Goal: Task Accomplishment & Management: Use online tool/utility

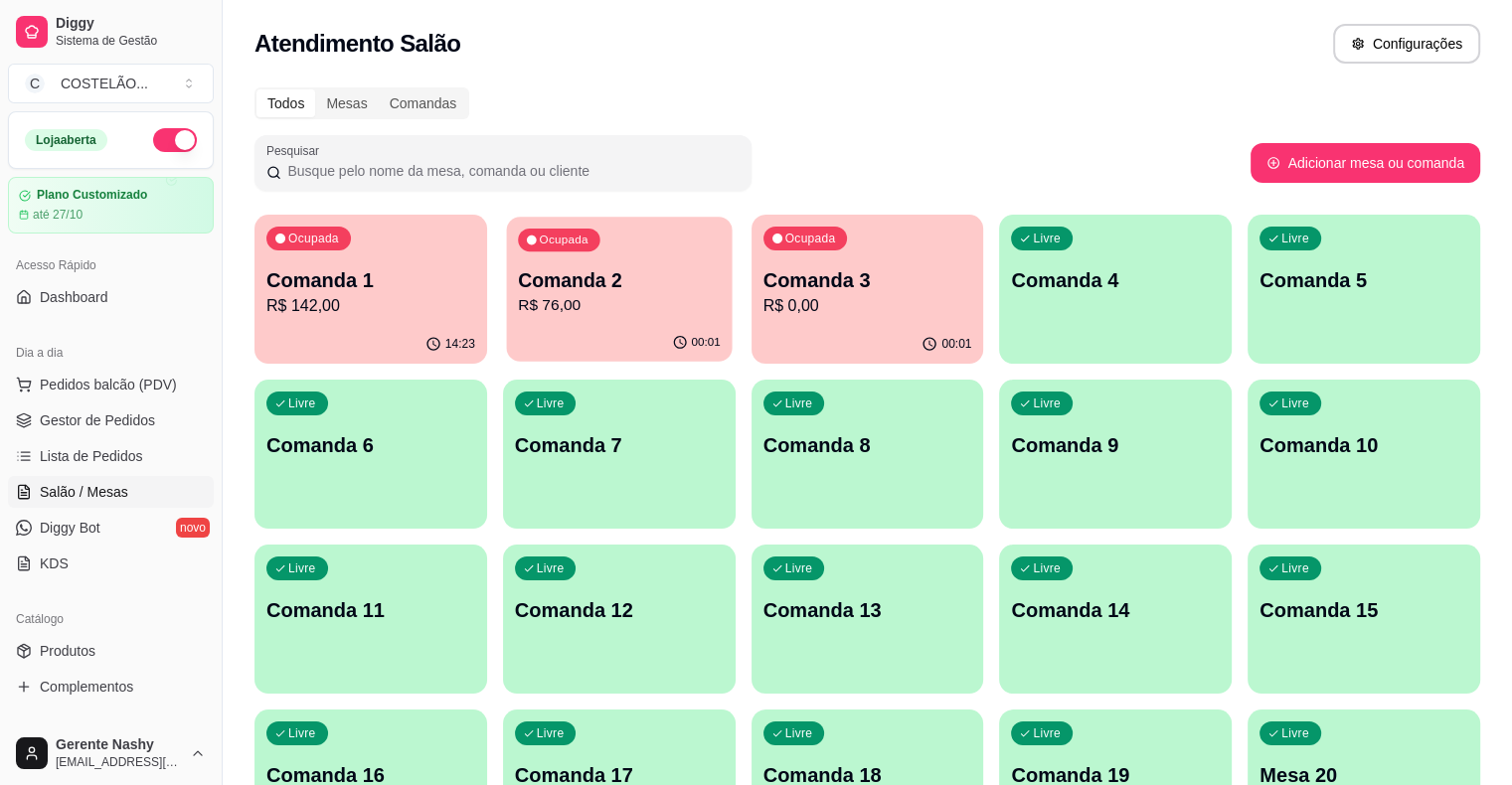
click at [521, 347] on div "00:01" at bounding box center [618, 343] width 226 height 38
click at [766, 300] on p "R$ 0,00" at bounding box center [868, 305] width 203 height 23
click at [755, 314] on div "Ocupada Comanda 3 R$ 0,00" at bounding box center [867, 270] width 226 height 107
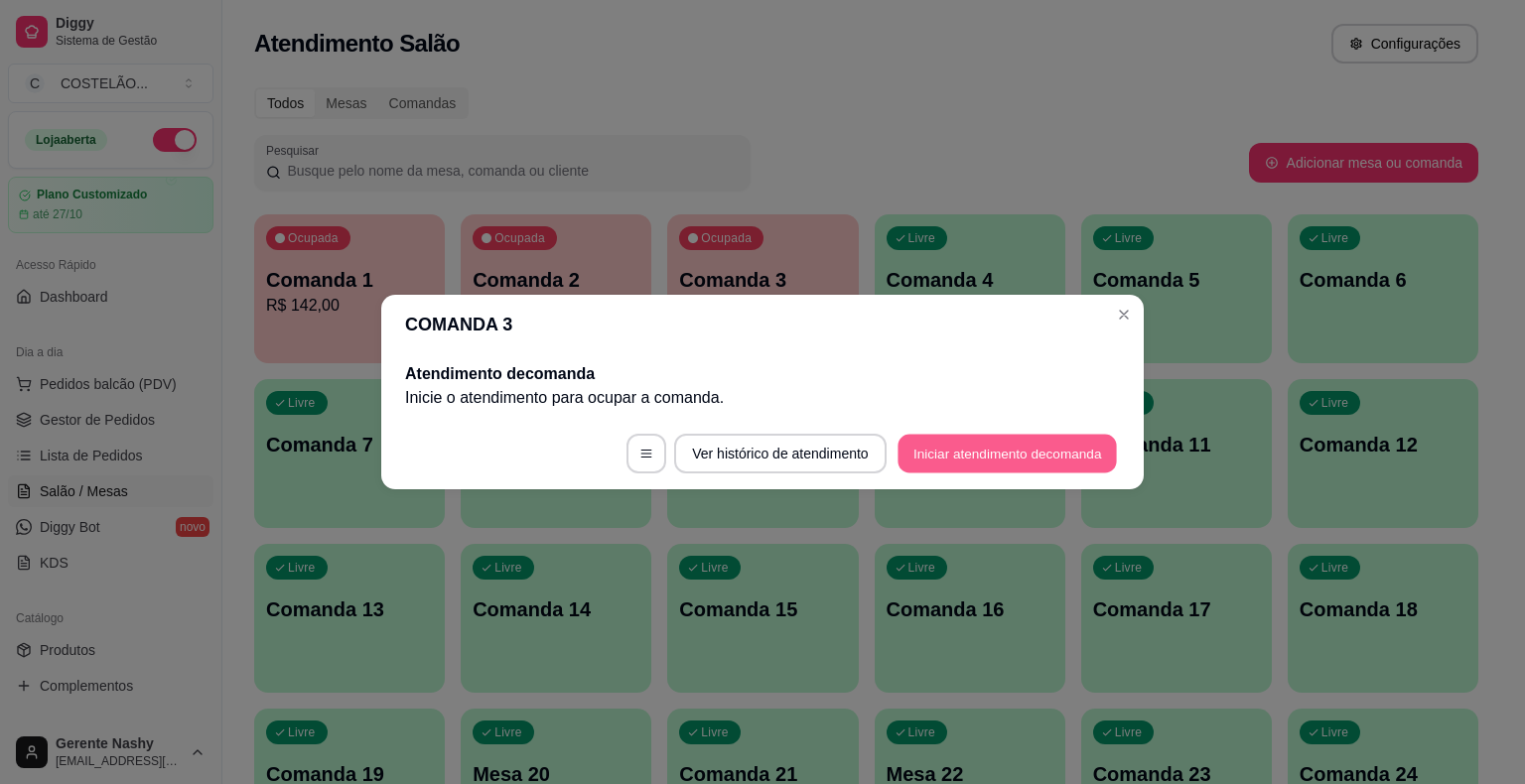
click at [1101, 454] on button "Iniciar atendimento de comanda" at bounding box center [1007, 454] width 219 height 39
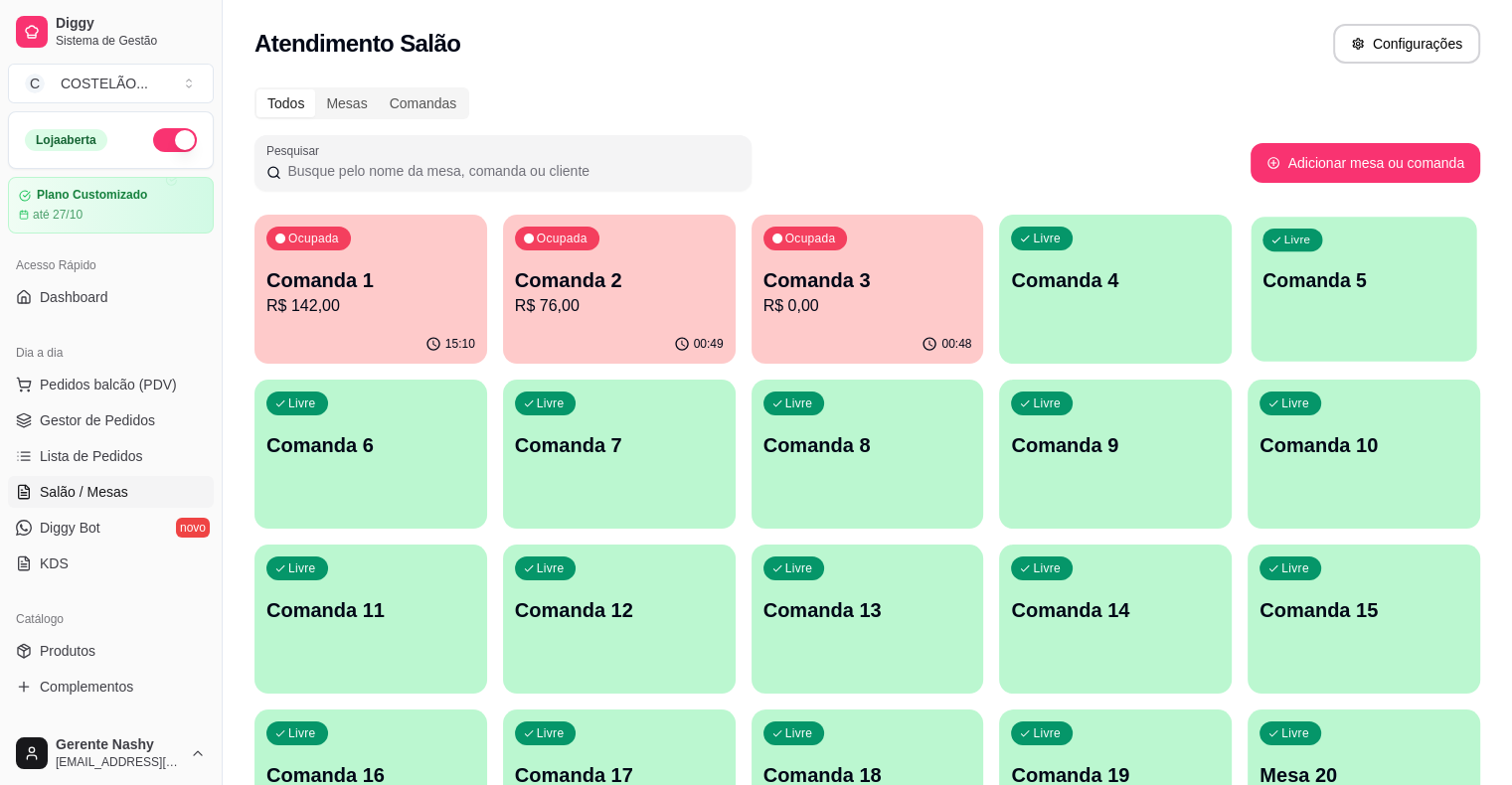
click at [1262, 273] on p "Comanda 5" at bounding box center [1364, 280] width 203 height 27
click at [1015, 276] on p "Comanda 4" at bounding box center [1116, 280] width 203 height 27
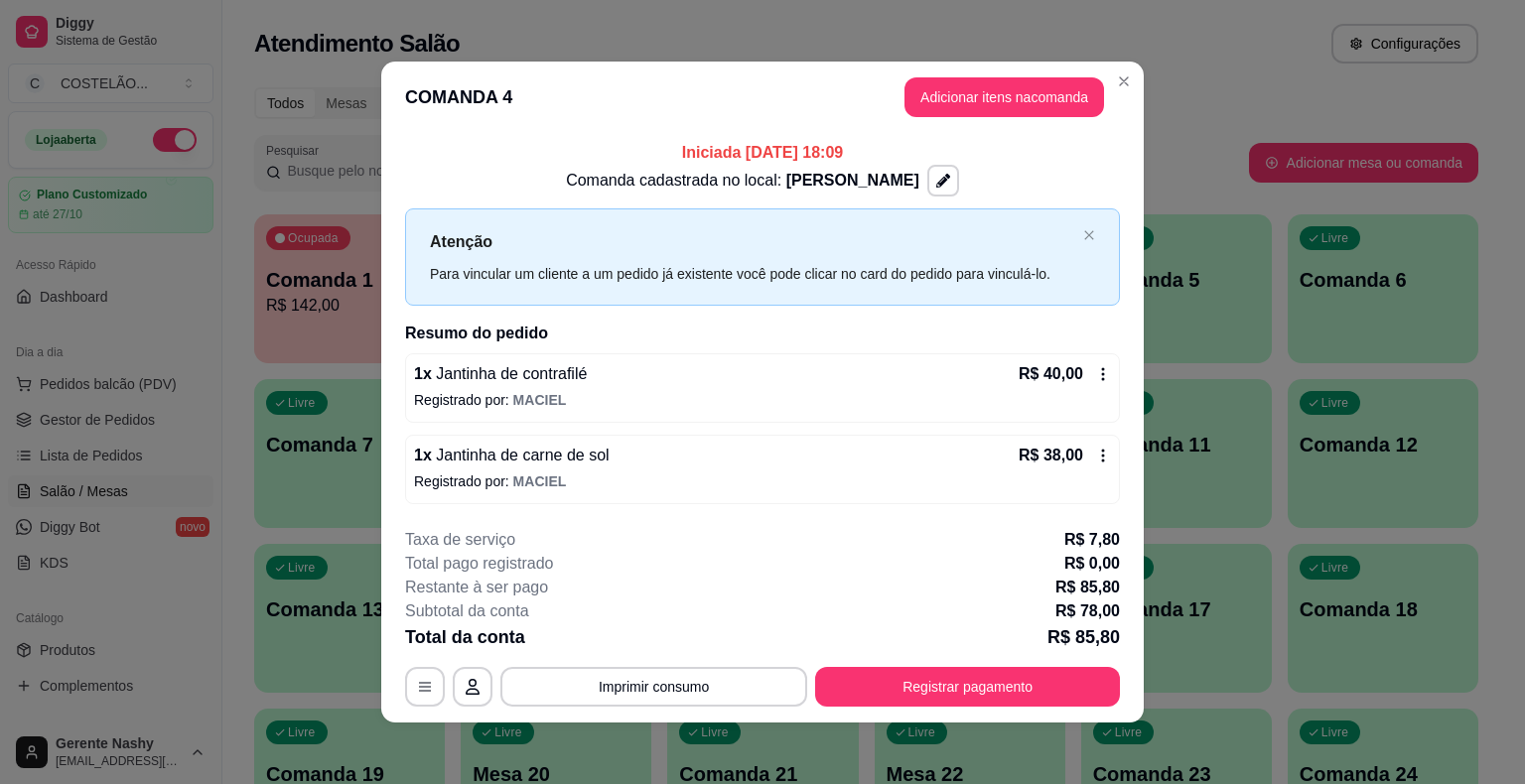
click at [1096, 371] on icon at bounding box center [1103, 374] width 16 height 16
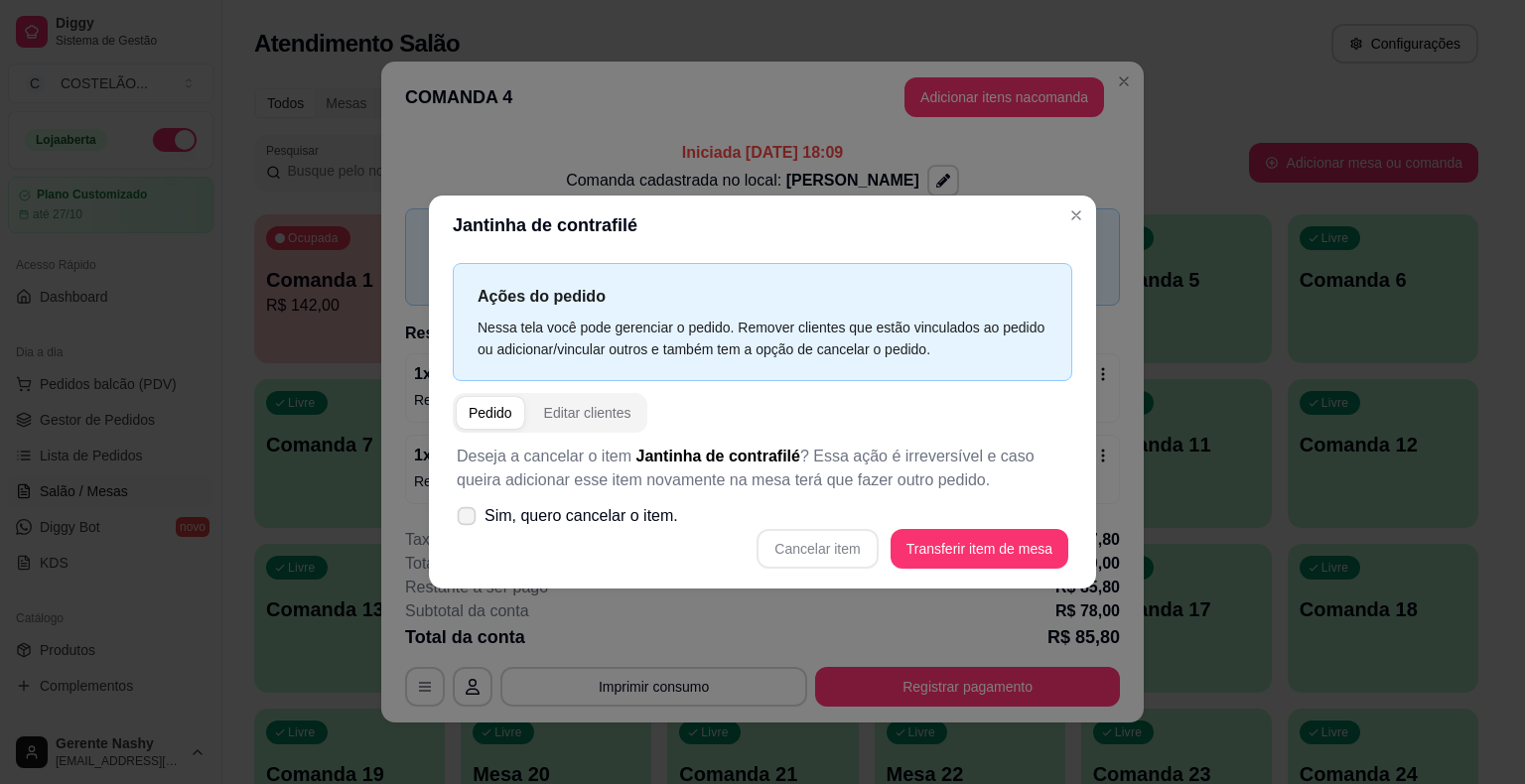
click at [472, 510] on icon at bounding box center [466, 515] width 15 height 11
click at [469, 520] on input "Sim, quero cancelar o item." at bounding box center [462, 526] width 13 height 13
checkbox input "true"
click at [806, 536] on button "Cancelar item" at bounding box center [817, 549] width 118 height 39
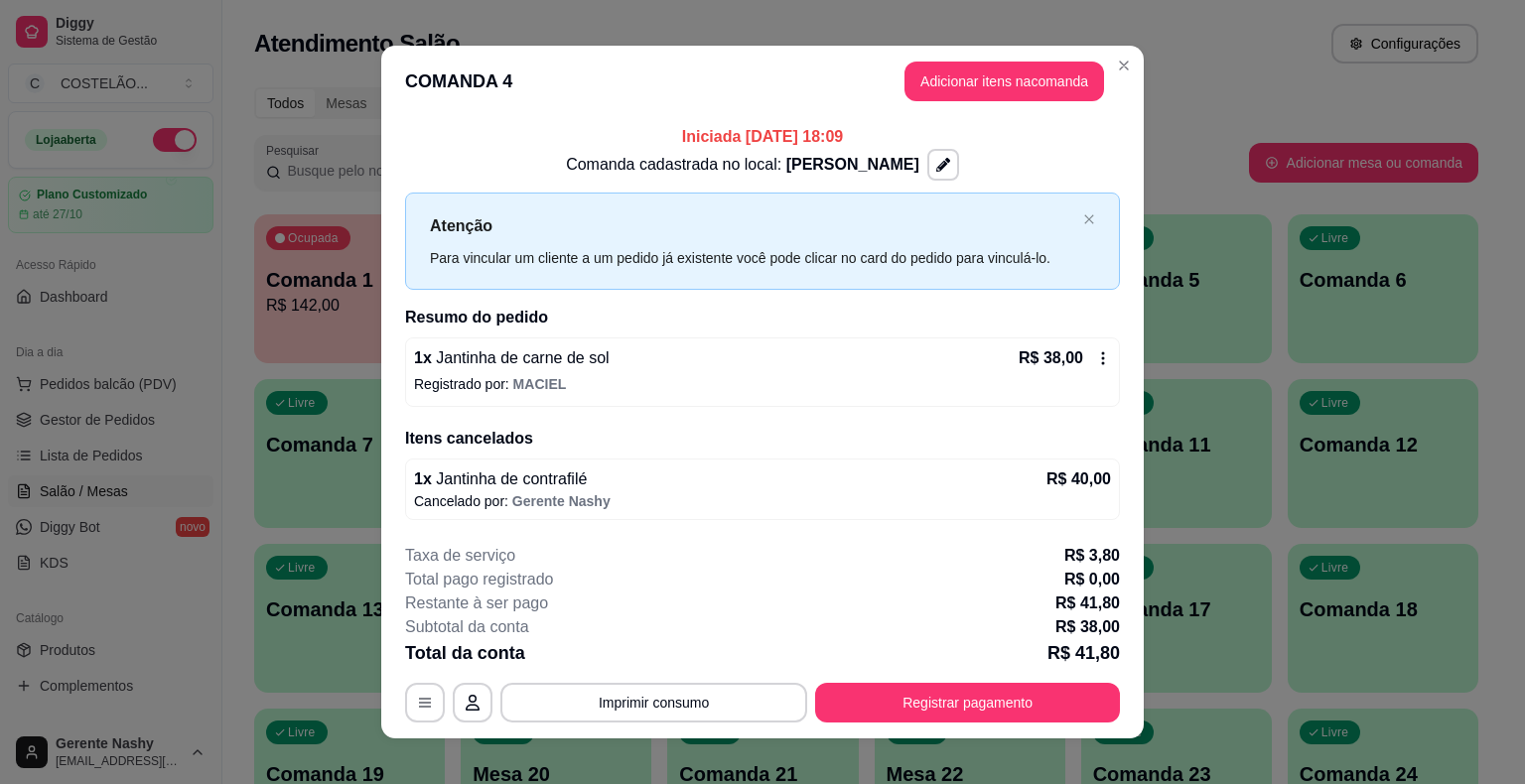
click at [1096, 351] on icon at bounding box center [1103, 358] width 16 height 16
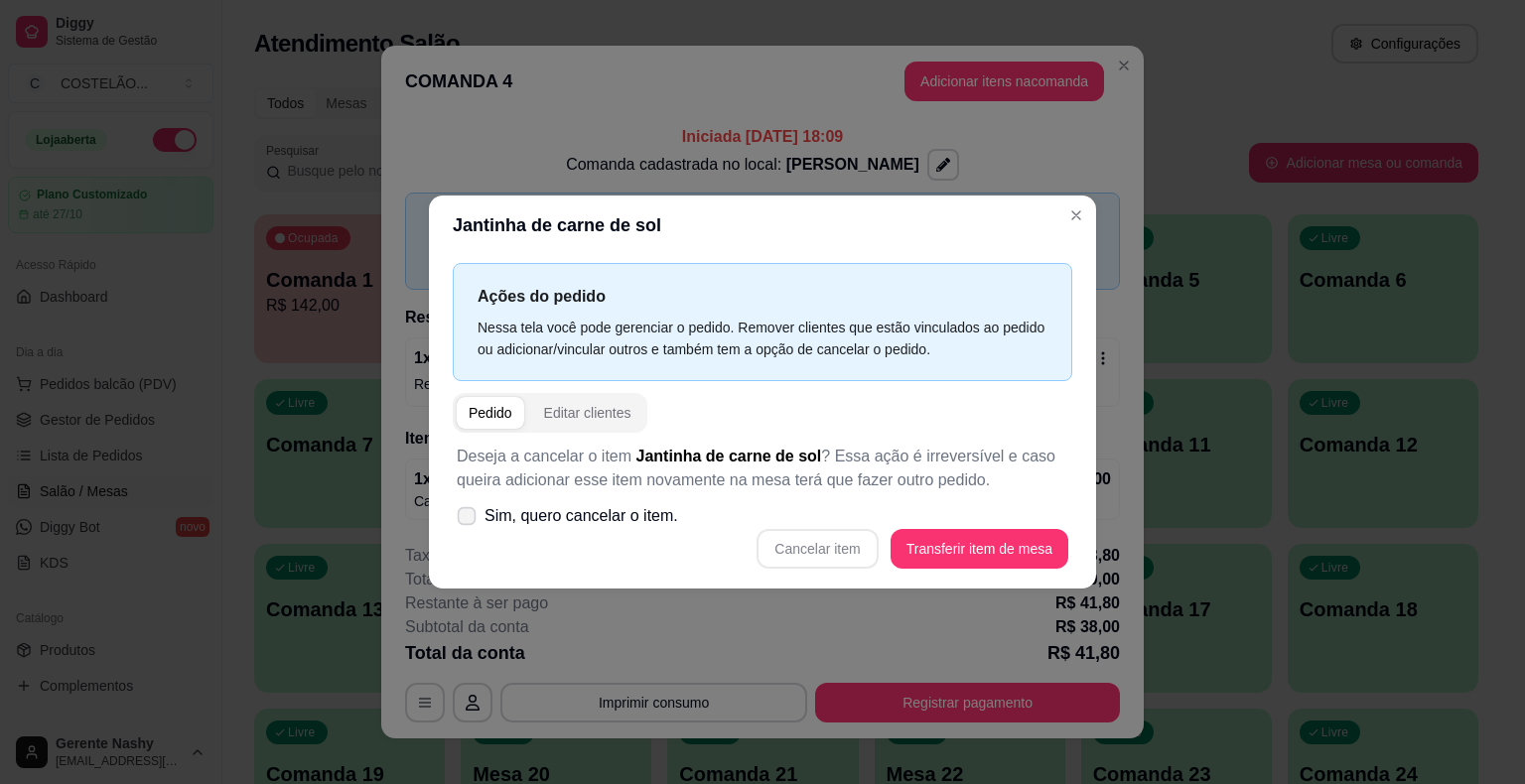
click at [467, 505] on label "Sim, quero cancelar o item." at bounding box center [567, 516] width 237 height 40
click at [467, 520] on input "Sim, quero cancelar o item." at bounding box center [462, 526] width 13 height 13
checkbox input "true"
click at [837, 542] on button "Cancelar item" at bounding box center [817, 549] width 118 height 39
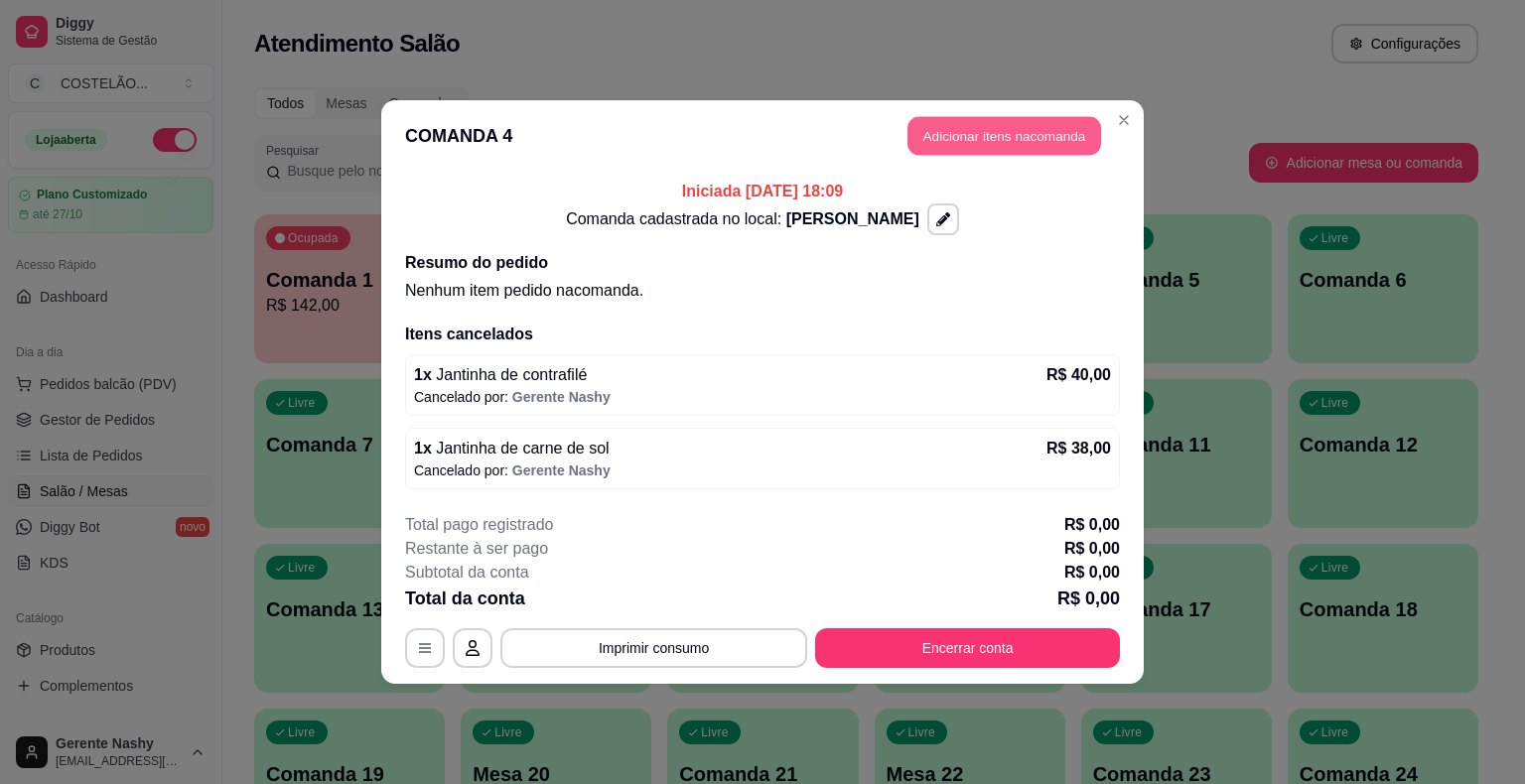
click at [977, 133] on button "Adicionar itens na comanda" at bounding box center [1004, 136] width 194 height 39
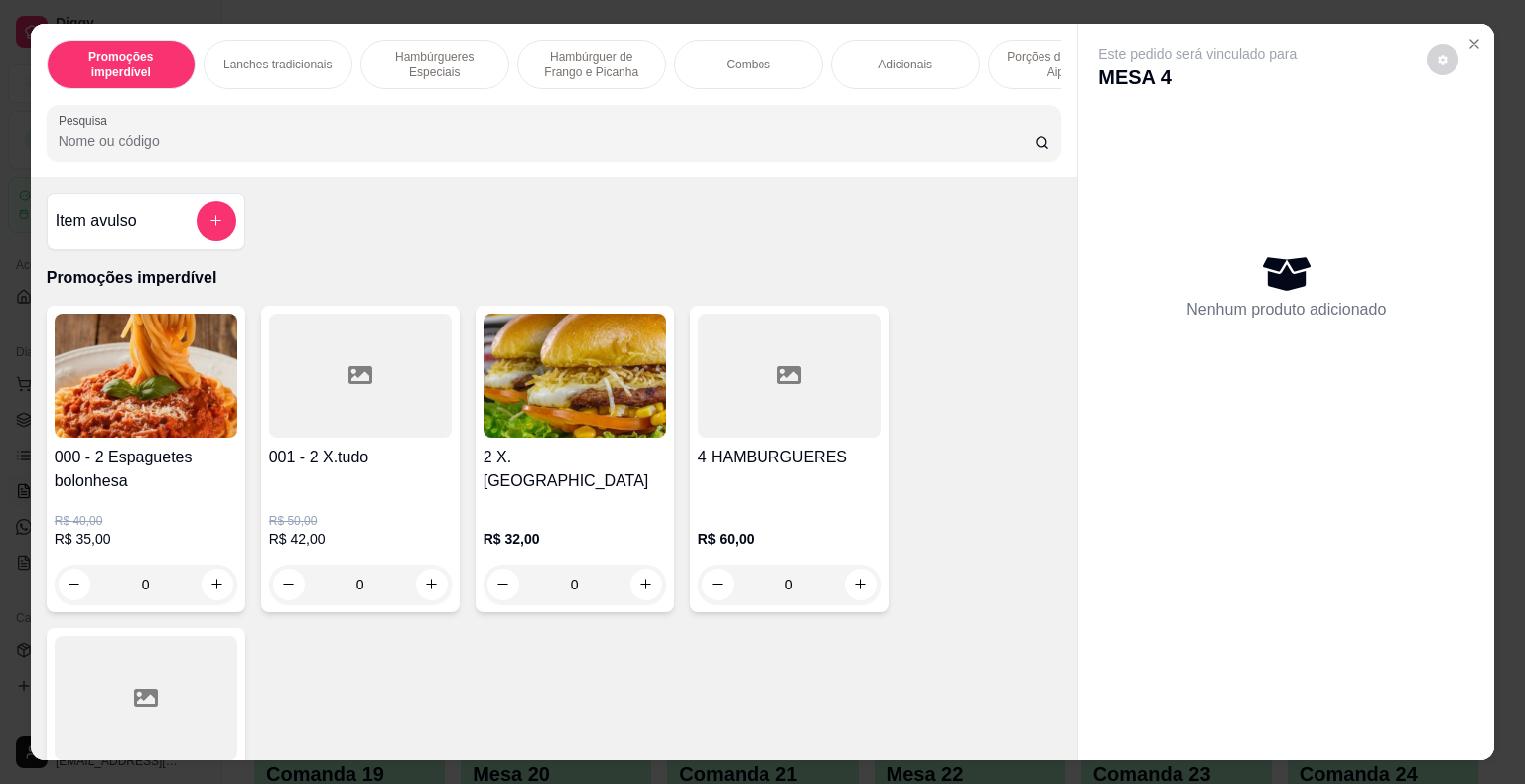
click at [1018, 62] on p "Porções de Fritas ou Aipim" at bounding box center [1062, 65] width 115 height 32
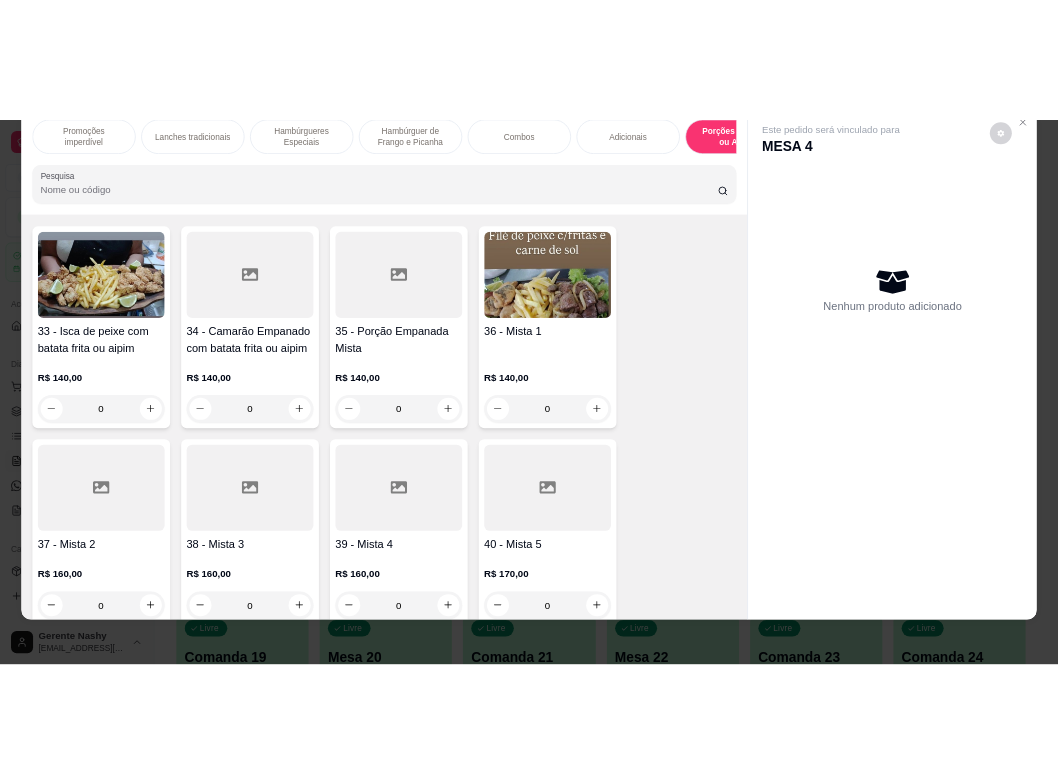
scroll to position [5532, 0]
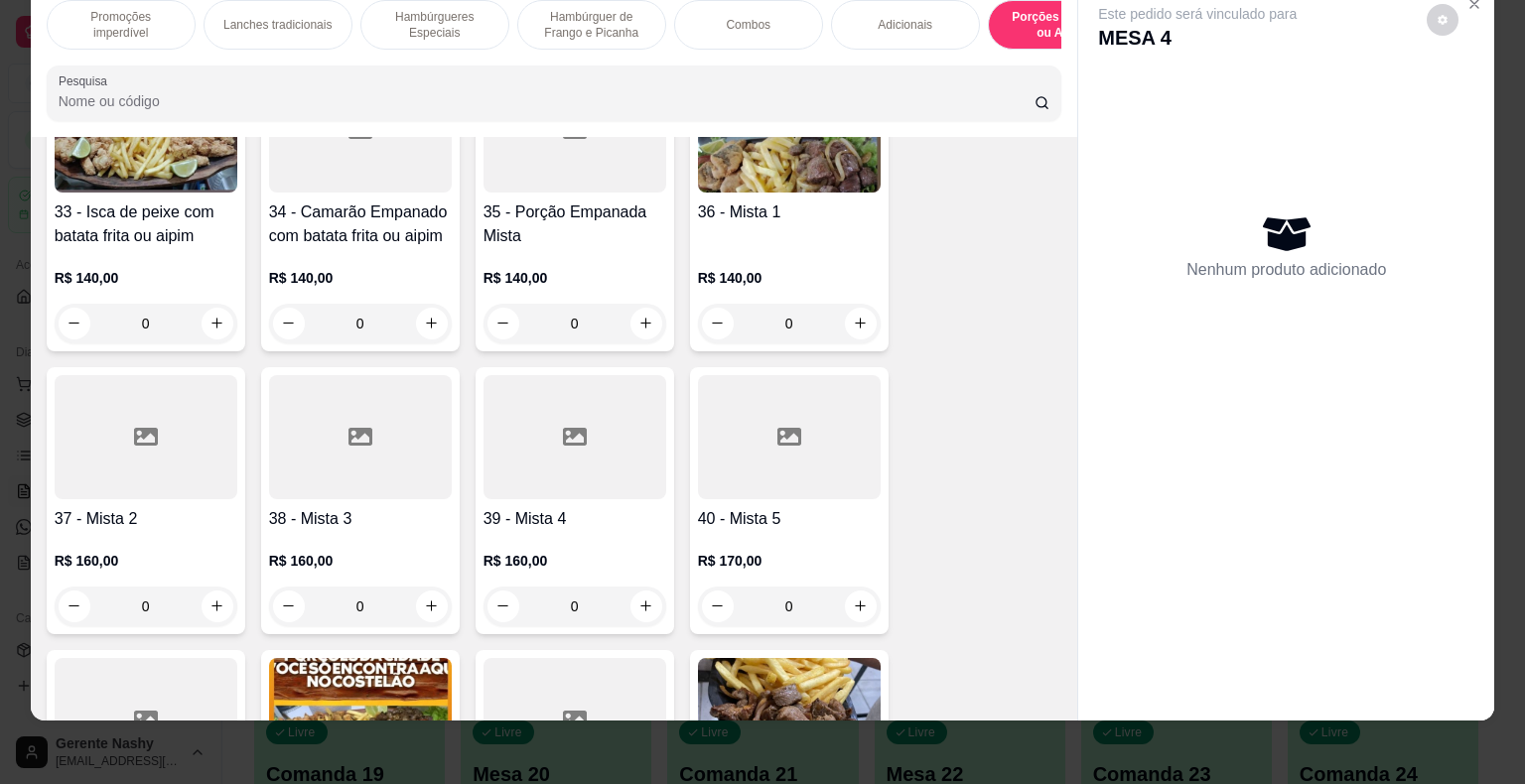
click at [850, 587] on div "0" at bounding box center [789, 606] width 183 height 40
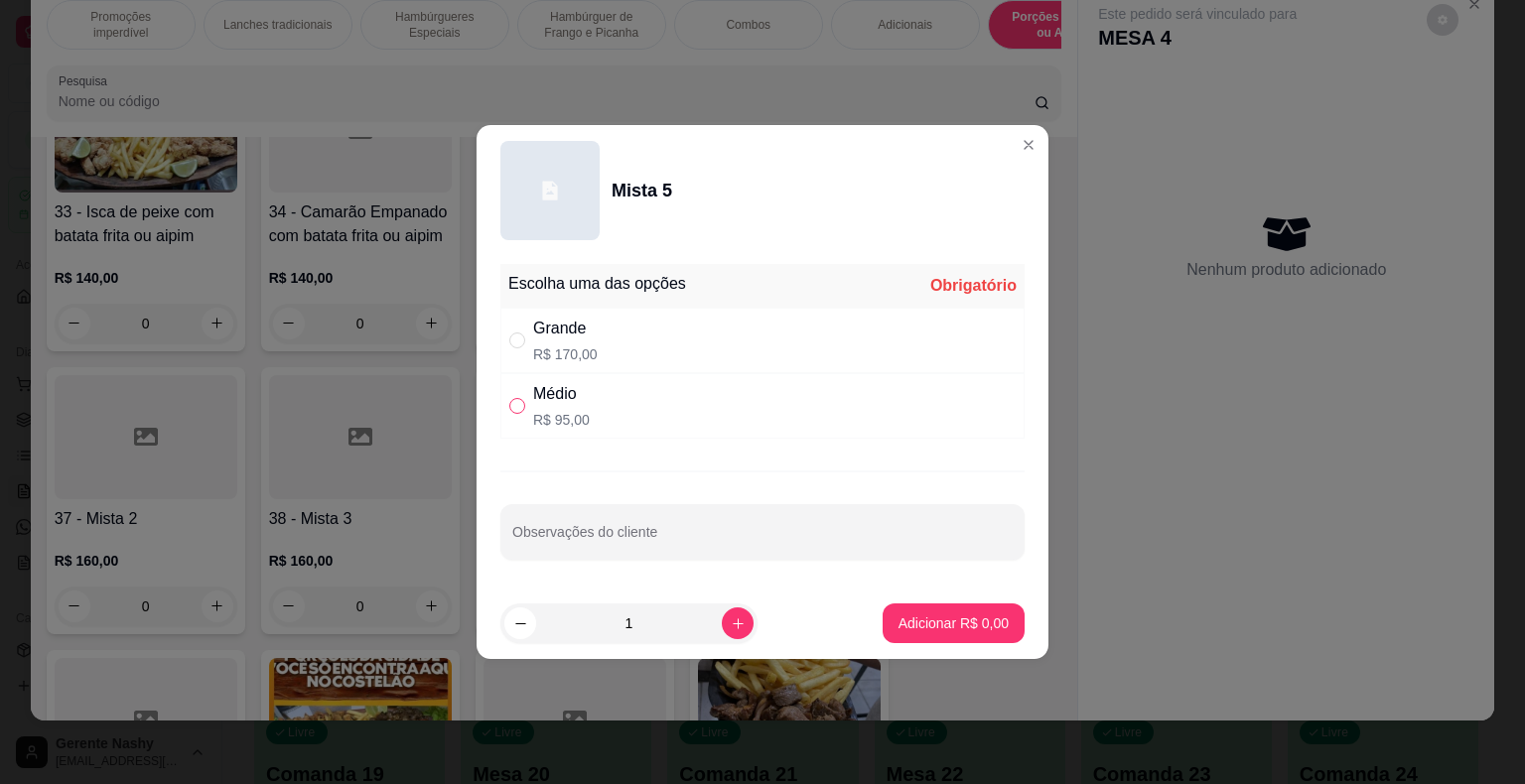
click at [519, 415] on label "" at bounding box center [517, 406] width 16 height 22
click at [519, 414] on input "" at bounding box center [517, 406] width 16 height 16
click at [511, 403] on input "" at bounding box center [517, 406] width 16 height 16
radio input "true"
click at [914, 619] on p "Adicionar R$ 95,00" at bounding box center [949, 623] width 118 height 20
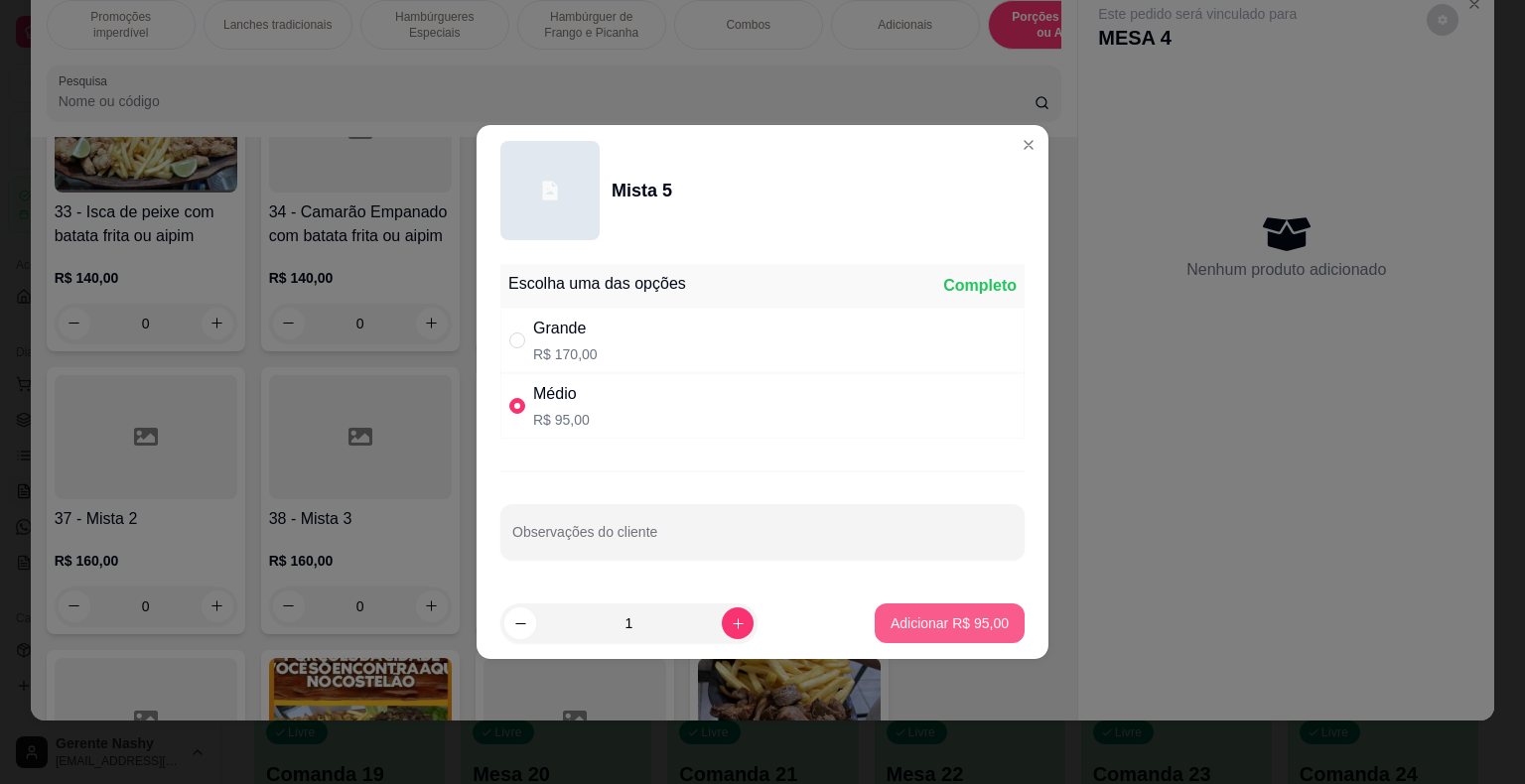
type input "1"
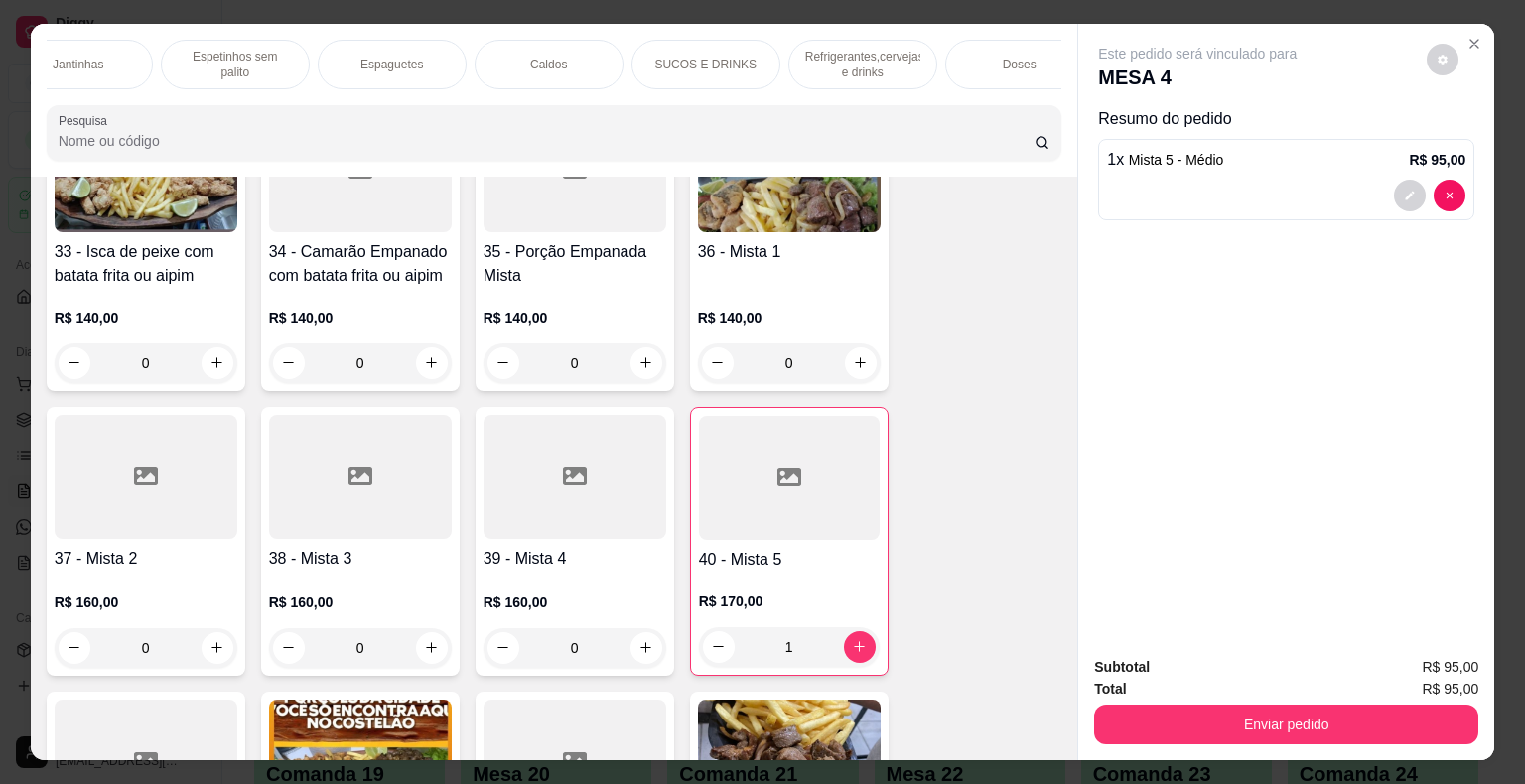
scroll to position [0, 1457]
click at [830, 62] on p "Refrigerantes,cervejas e drinks" at bounding box center [860, 65] width 115 height 32
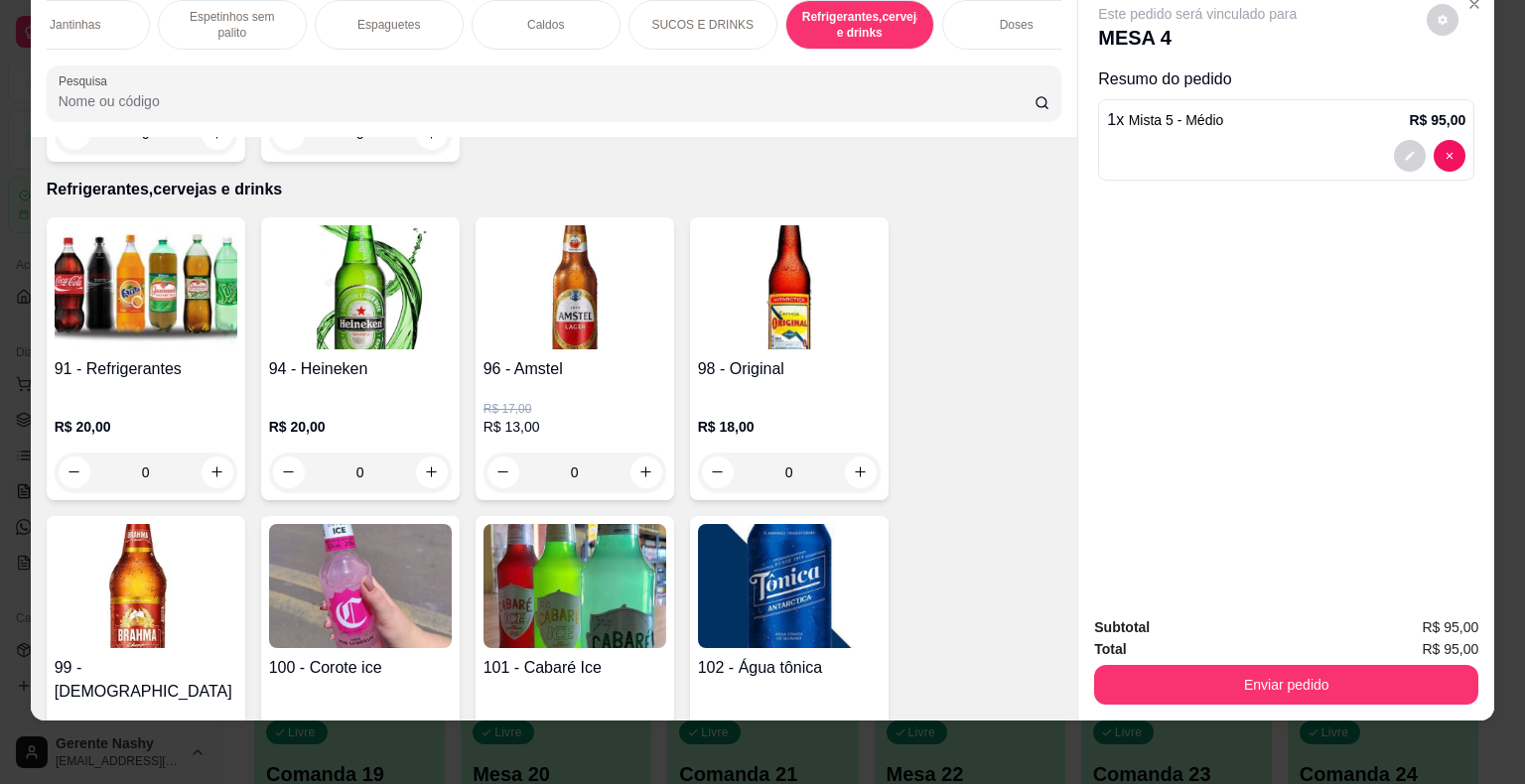
click at [170, 304] on img at bounding box center [146, 287] width 183 height 124
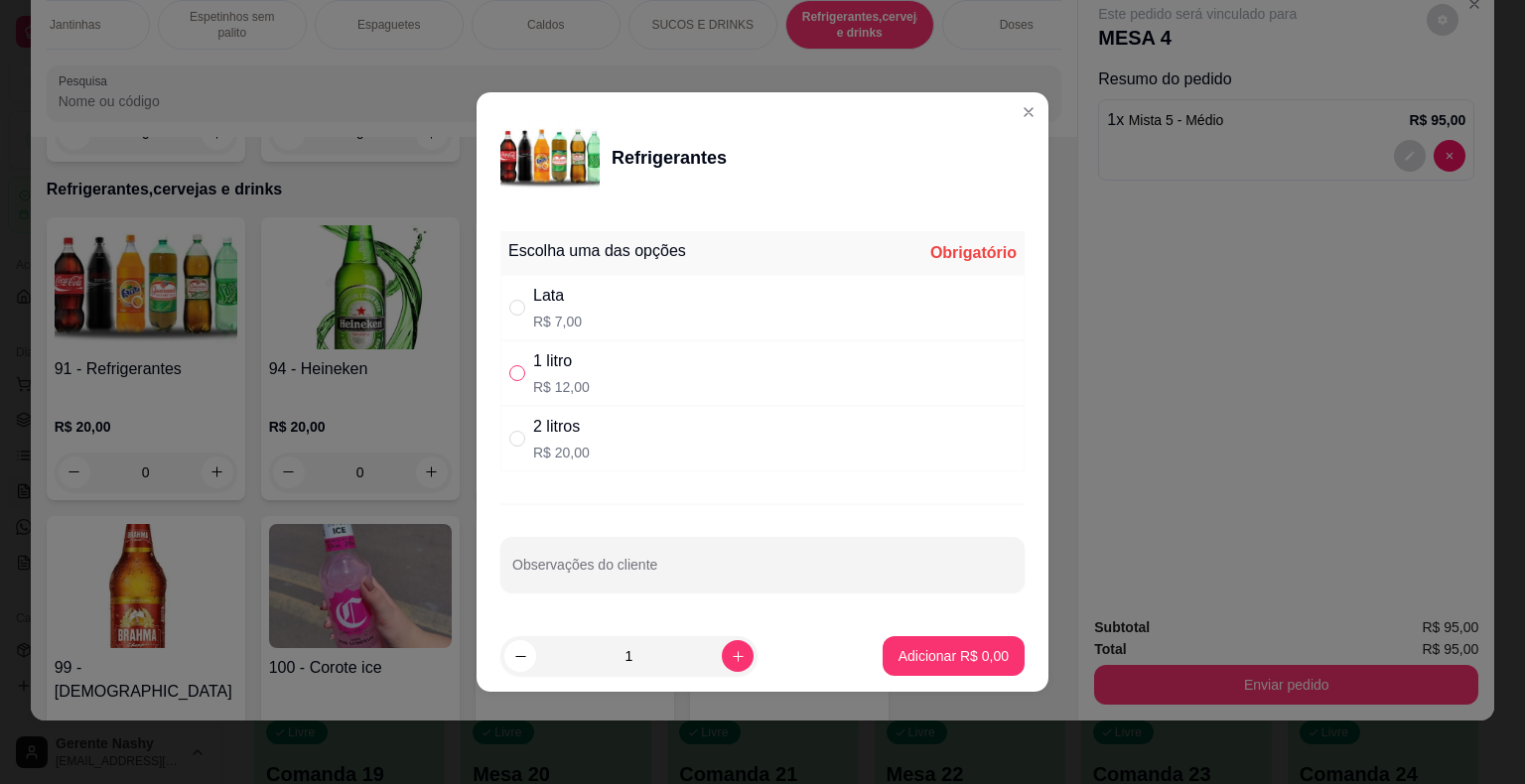
click at [509, 370] on input "" at bounding box center [517, 373] width 16 height 16
radio input "true"
click at [905, 650] on p "Adicionar R$ 12,00" at bounding box center [950, 655] width 115 height 19
type input "1"
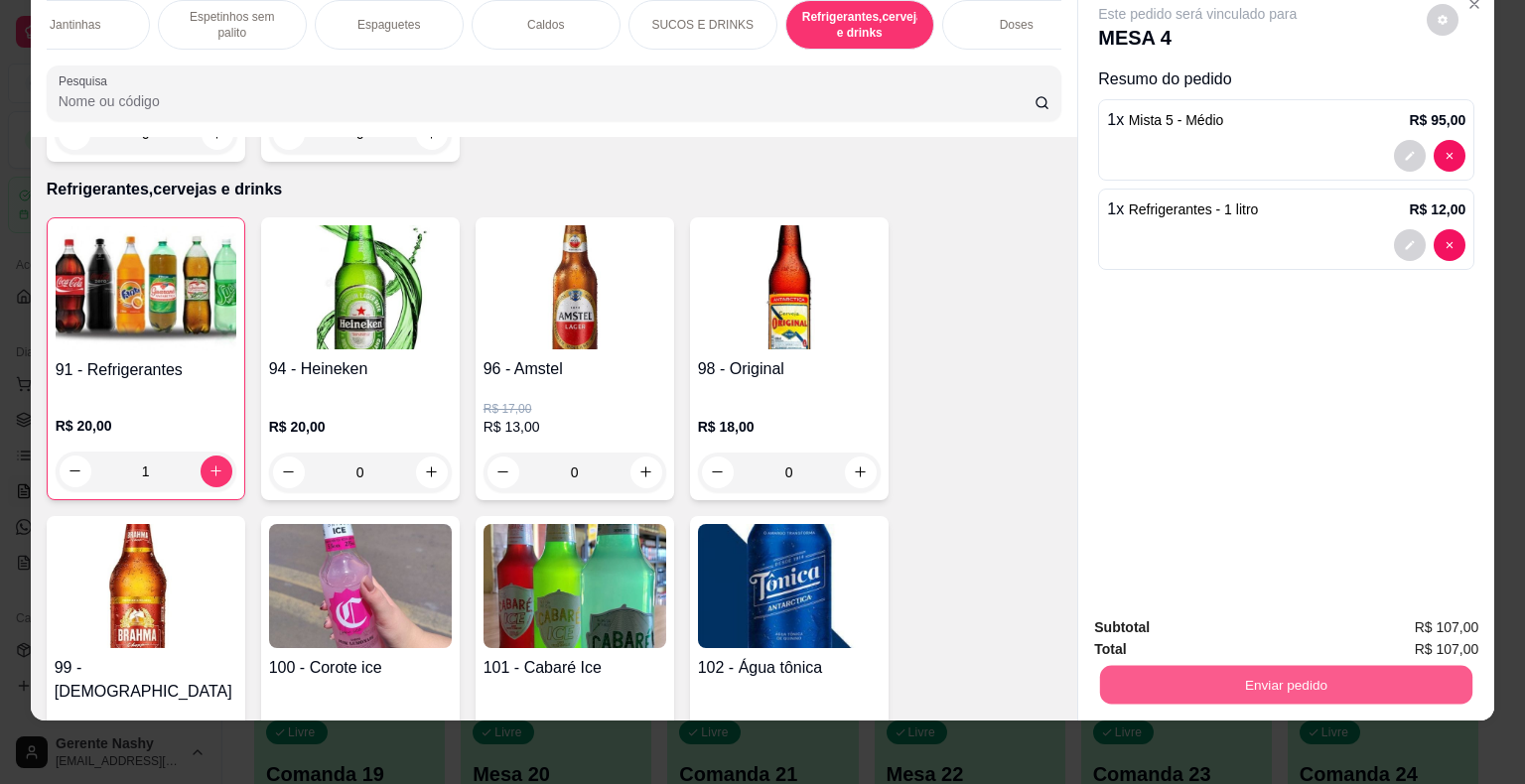
click at [1206, 666] on button "Enviar pedido" at bounding box center [1286, 685] width 372 height 39
click at [1402, 606] on button "Enviar pedido" at bounding box center [1427, 620] width 109 height 37
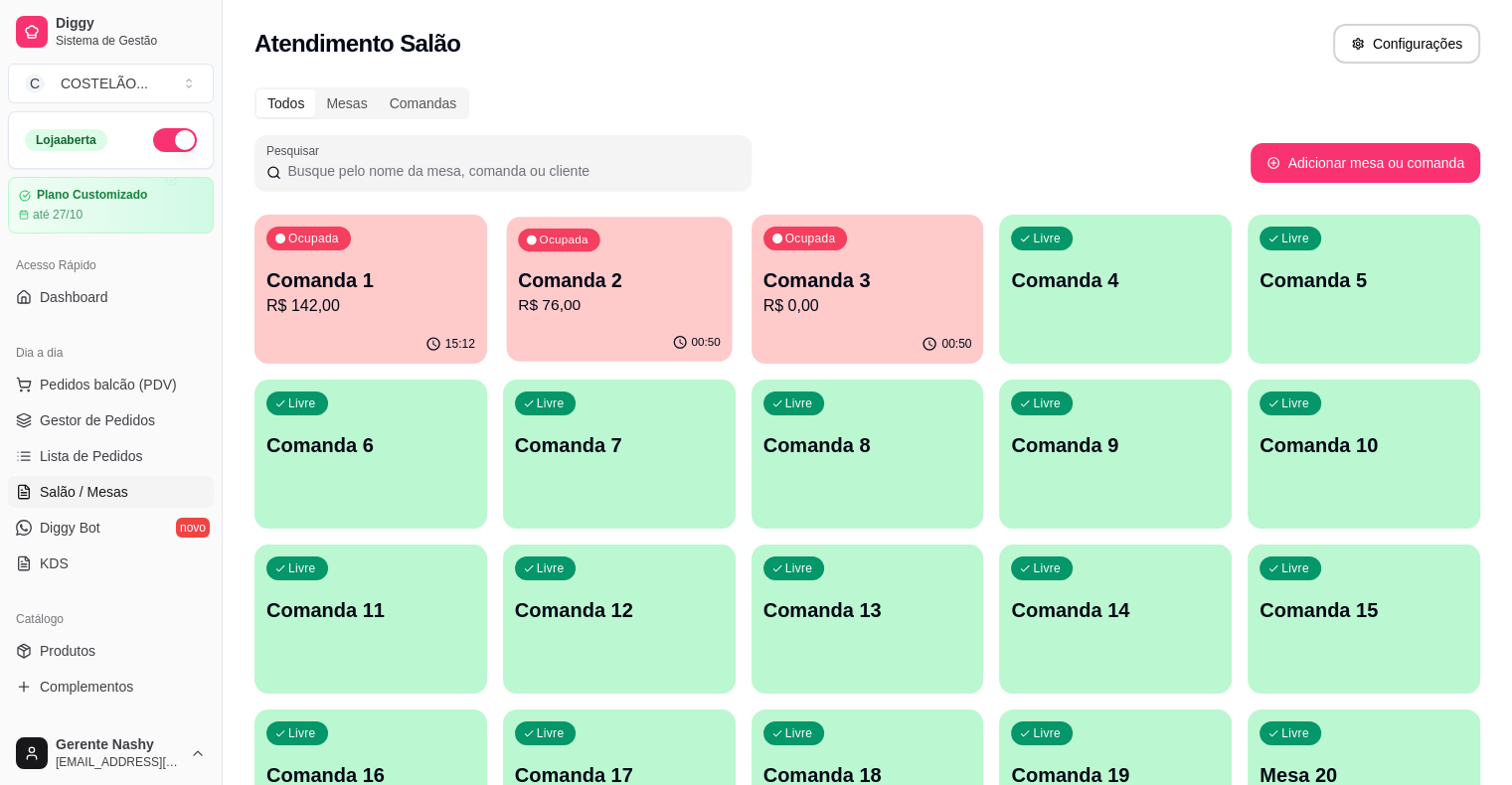
click at [628, 328] on div "00:50" at bounding box center [618, 343] width 226 height 38
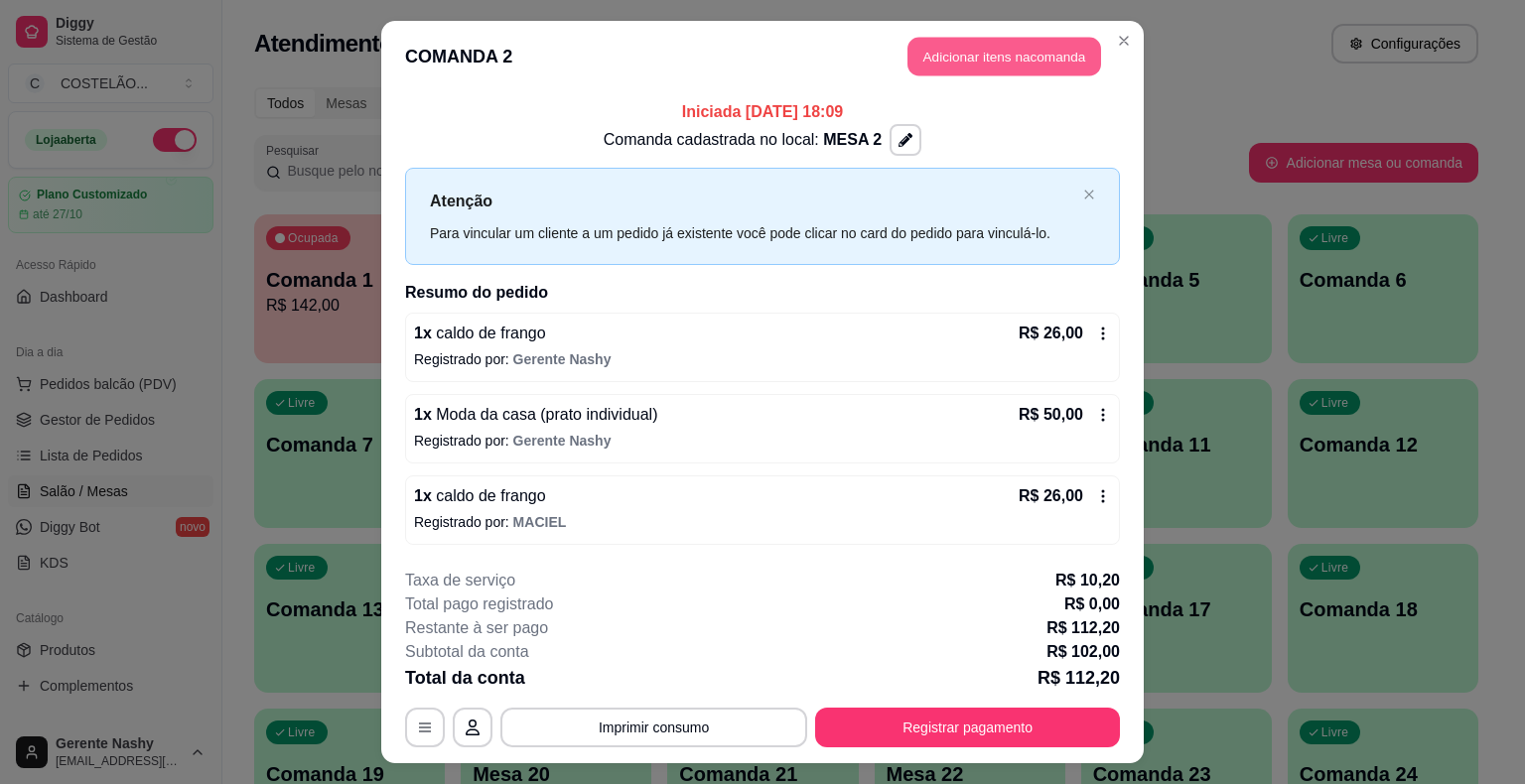
click at [1026, 38] on header "COMANDA 2 Adicionar itens na comanda" at bounding box center [762, 57] width 762 height 71
click at [1021, 57] on button "Adicionar itens na comanda" at bounding box center [1004, 57] width 194 height 39
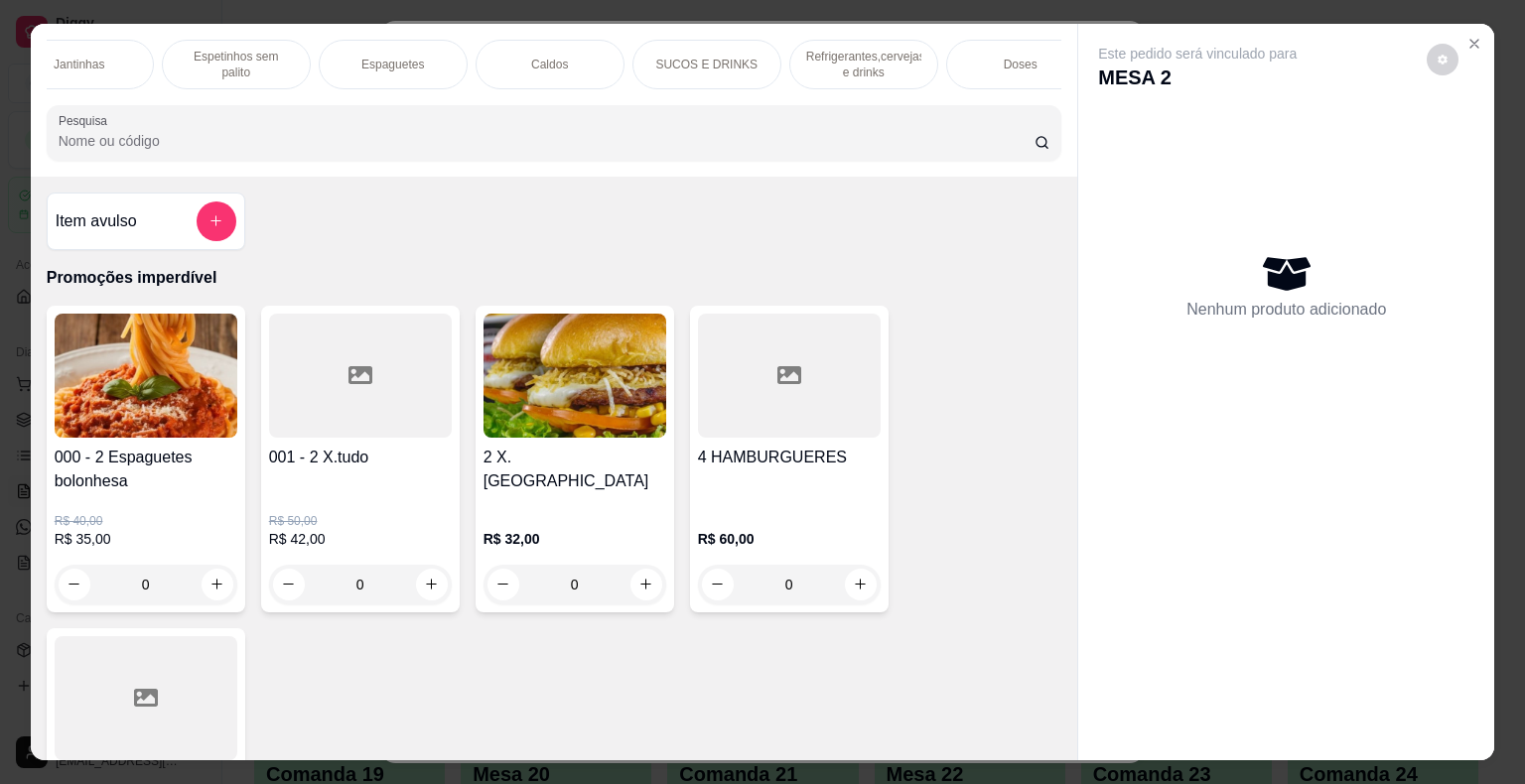
scroll to position [0, 1643]
click at [653, 60] on p "Refrigerantes,cervejas e drinks" at bounding box center [674, 65] width 115 height 32
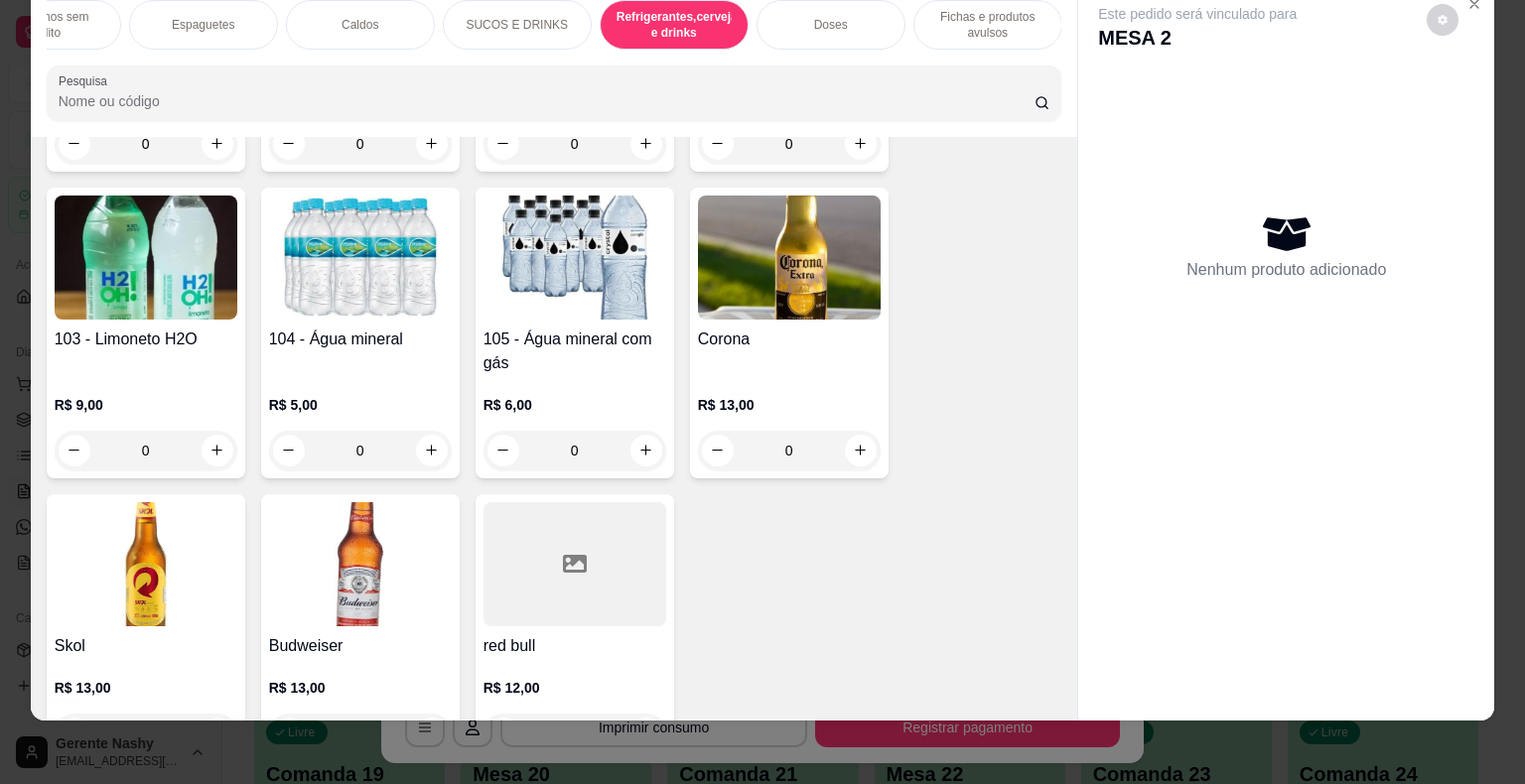
scroll to position [12310, 0]
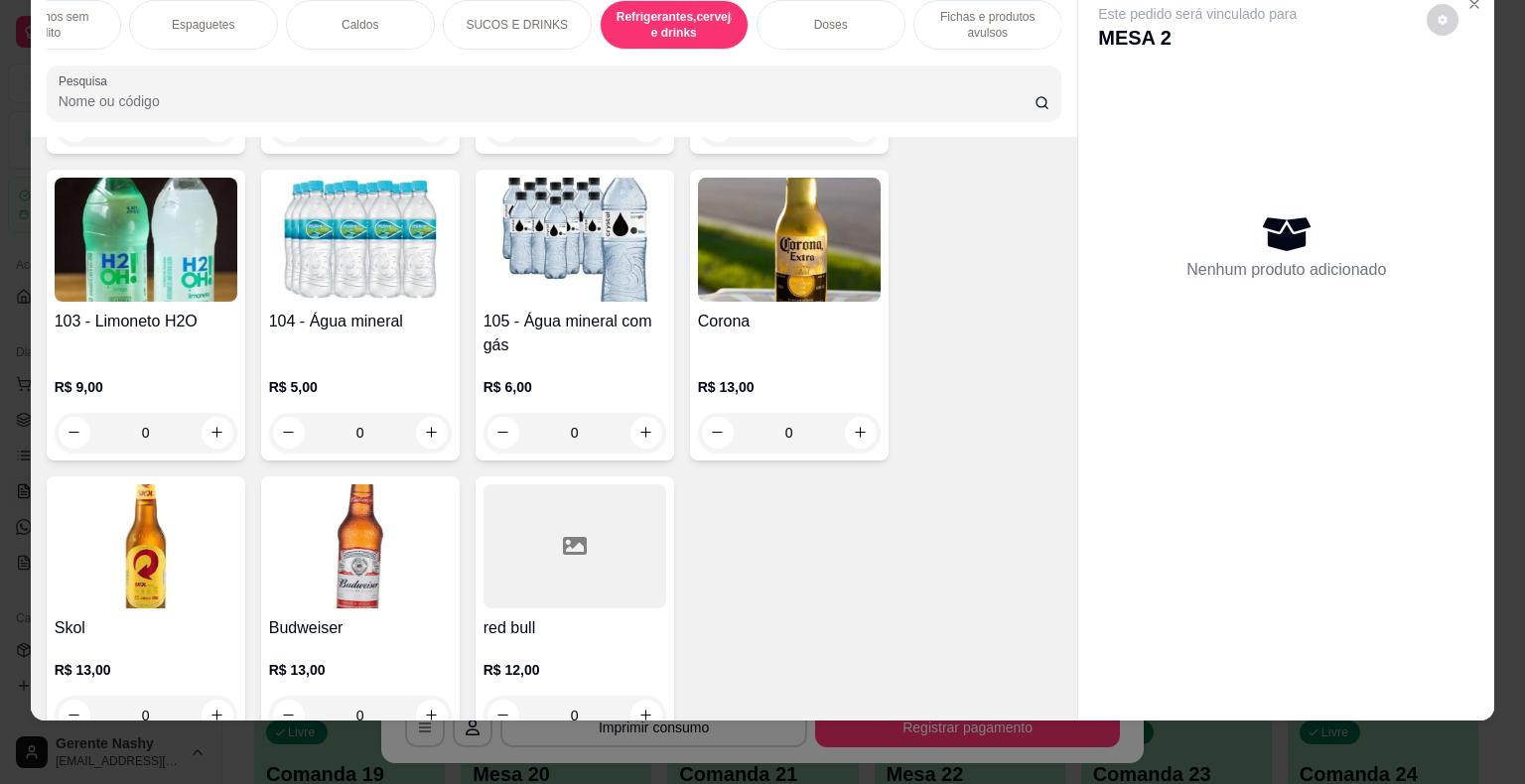
click at [429, 425] on icon "increase-product-quantity" at bounding box center [431, 432] width 15 height 15
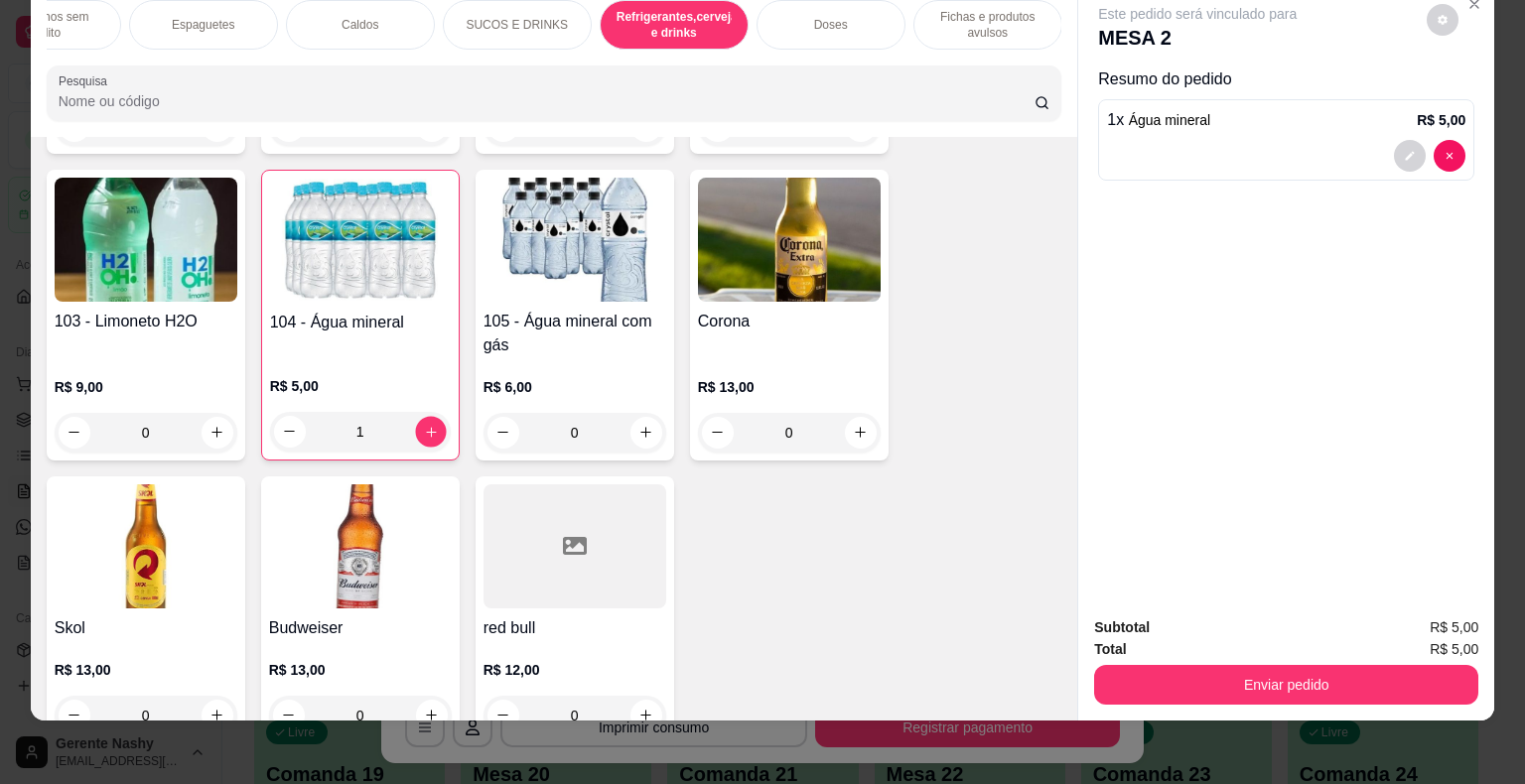
click at [426, 416] on button "increase-product-quantity" at bounding box center [430, 431] width 31 height 31
type input "2"
click at [1269, 679] on button "Enviar pedido" at bounding box center [1286, 685] width 384 height 40
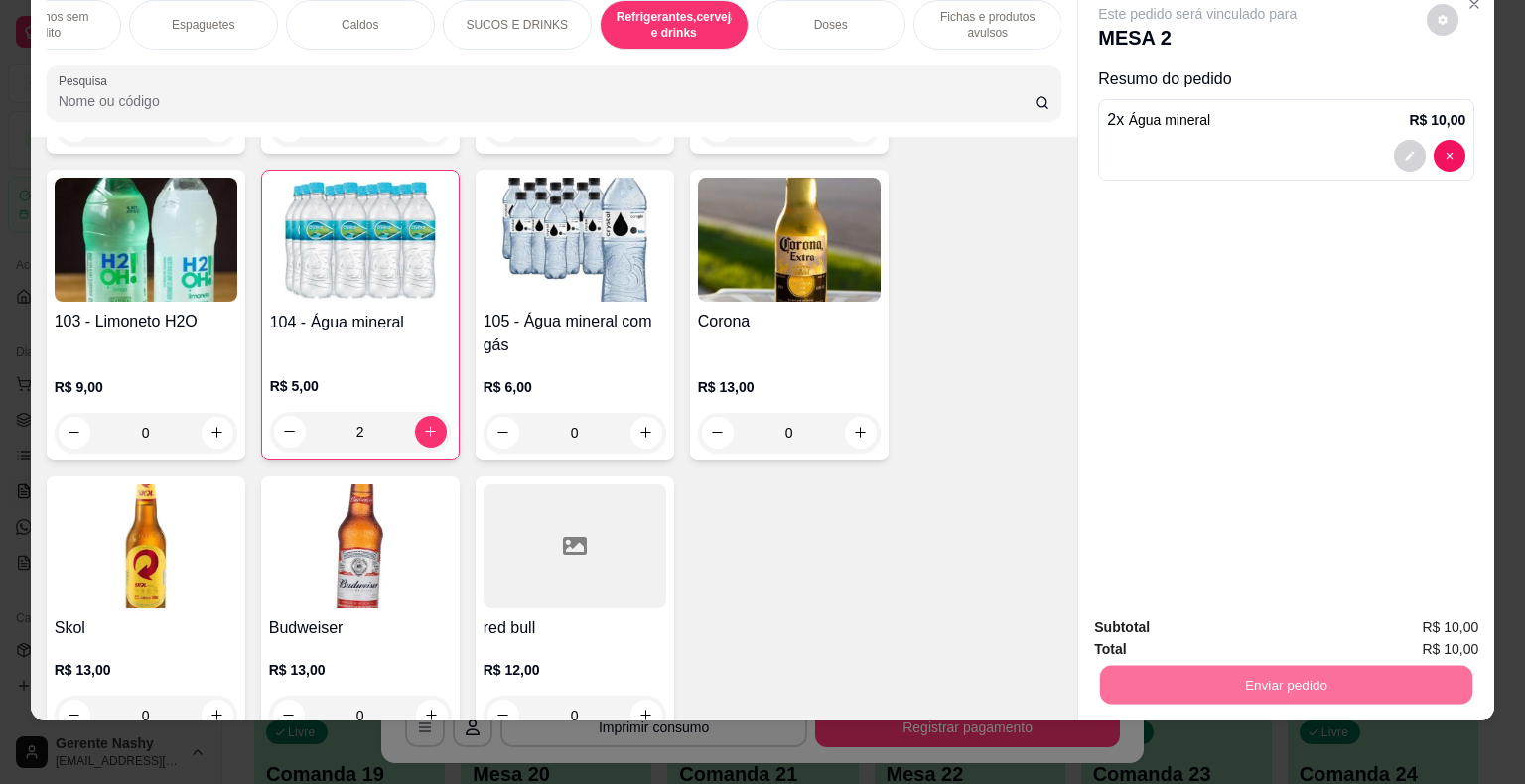
click at [1271, 622] on button "Registrar cliente" at bounding box center [1294, 621] width 131 height 38
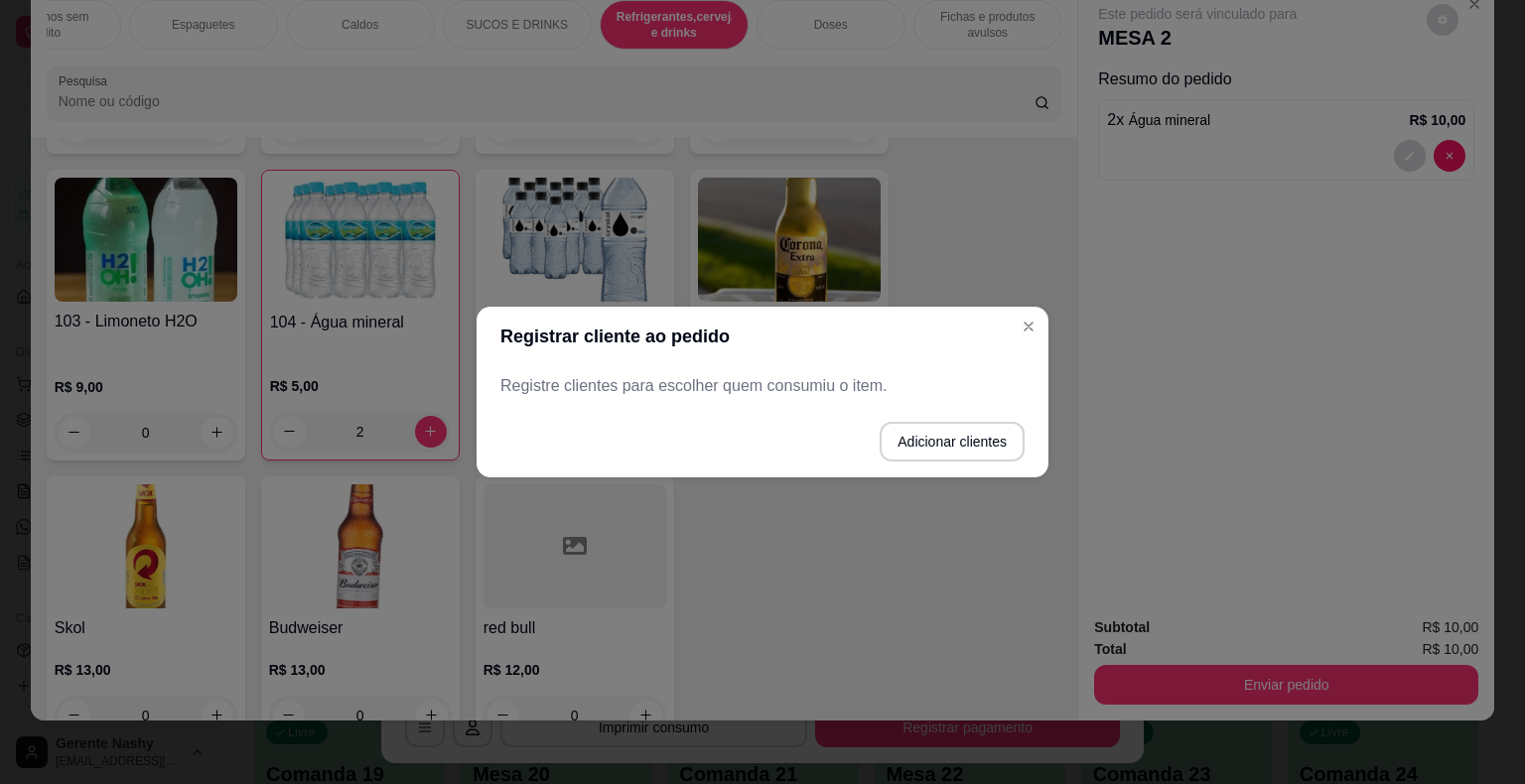
click at [1030, 340] on div "91 - Refrigerantes R$ 20,00 0 94 - Heineken R$ 20,00 0 96 - Amstel R$ 17,00 R$ …" at bounding box center [554, 146] width 1016 height 1195
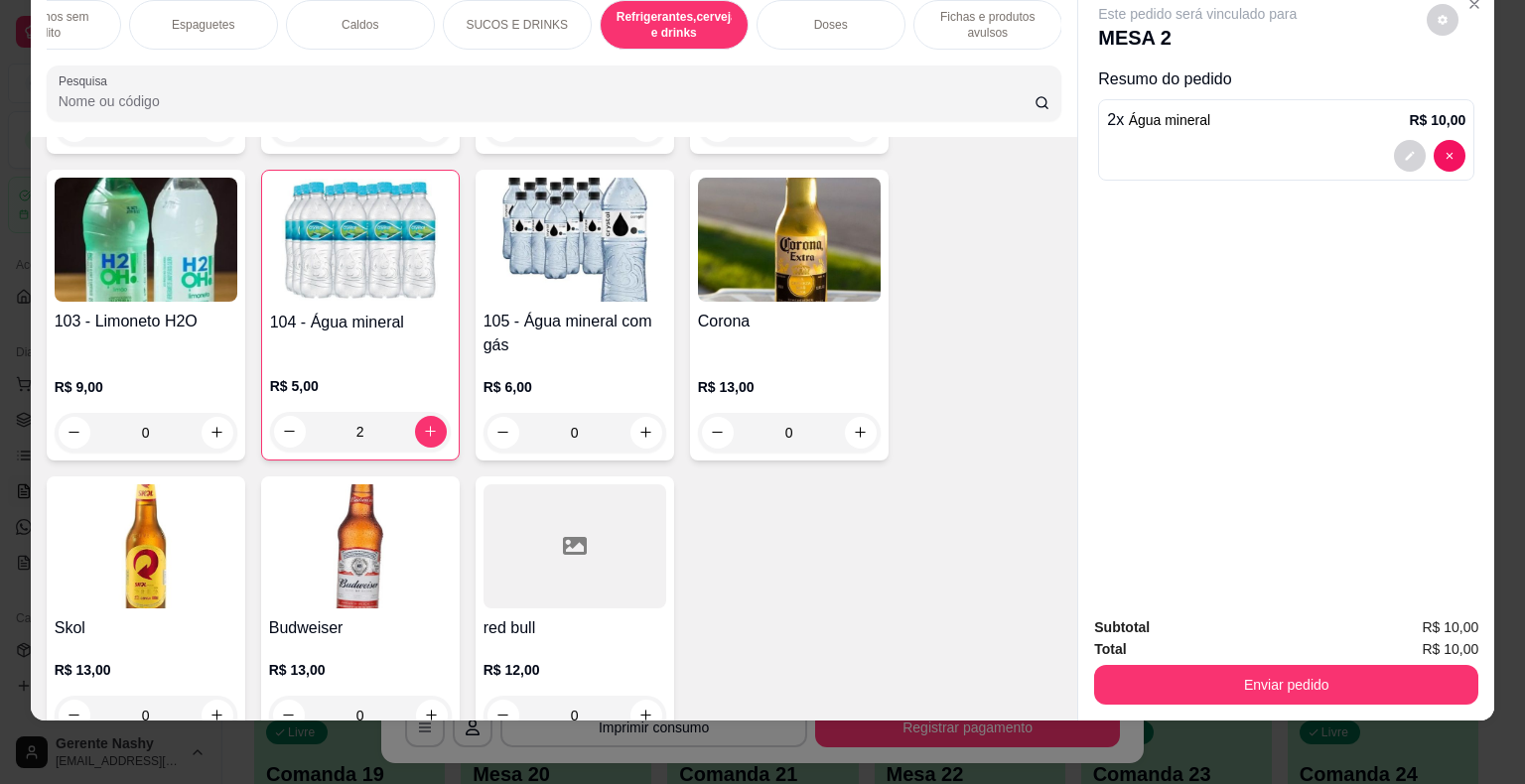
click at [1248, 679] on button "Enviar pedido" at bounding box center [1286, 685] width 384 height 40
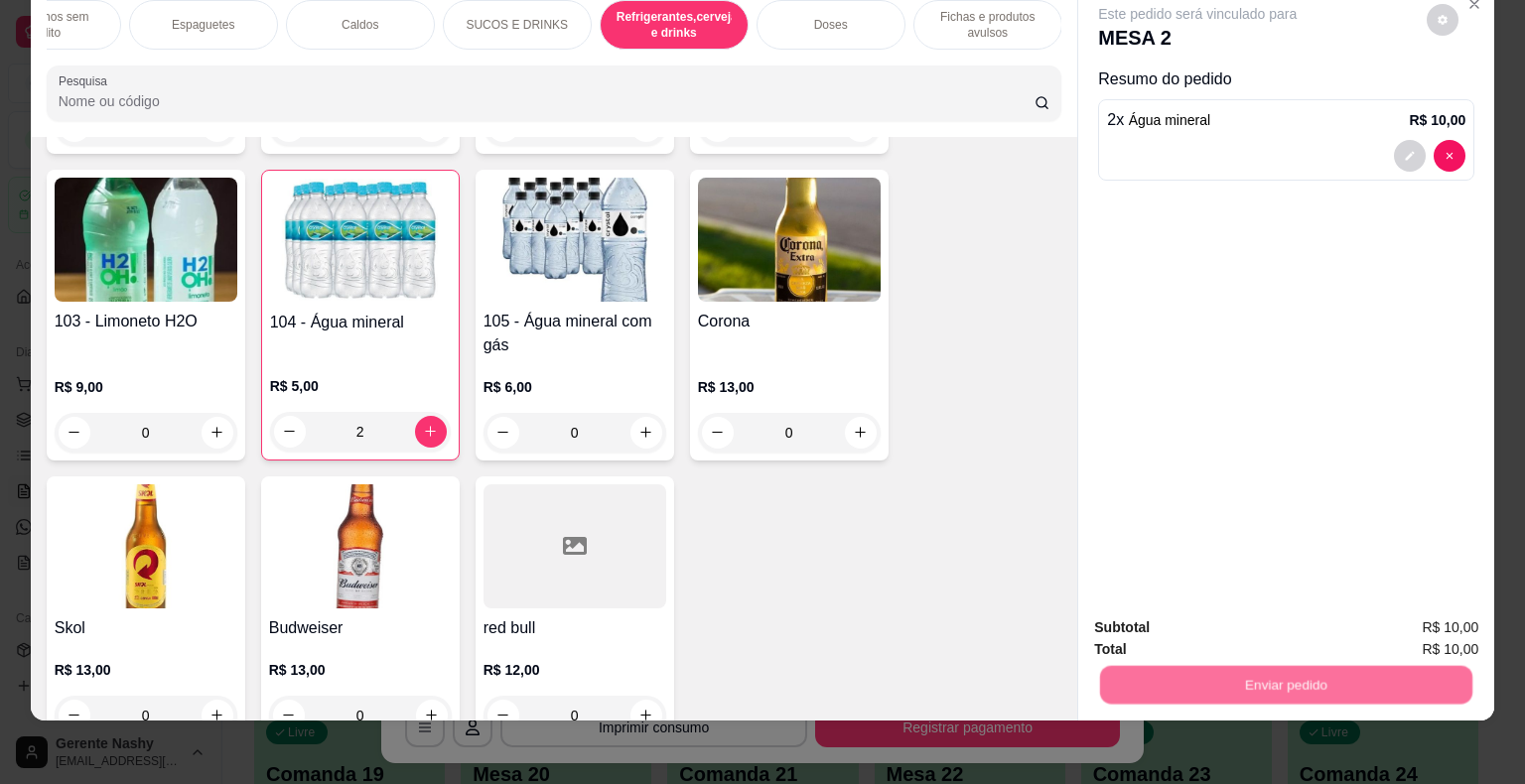
click at [1406, 611] on button "Enviar pedido" at bounding box center [1427, 621] width 112 height 38
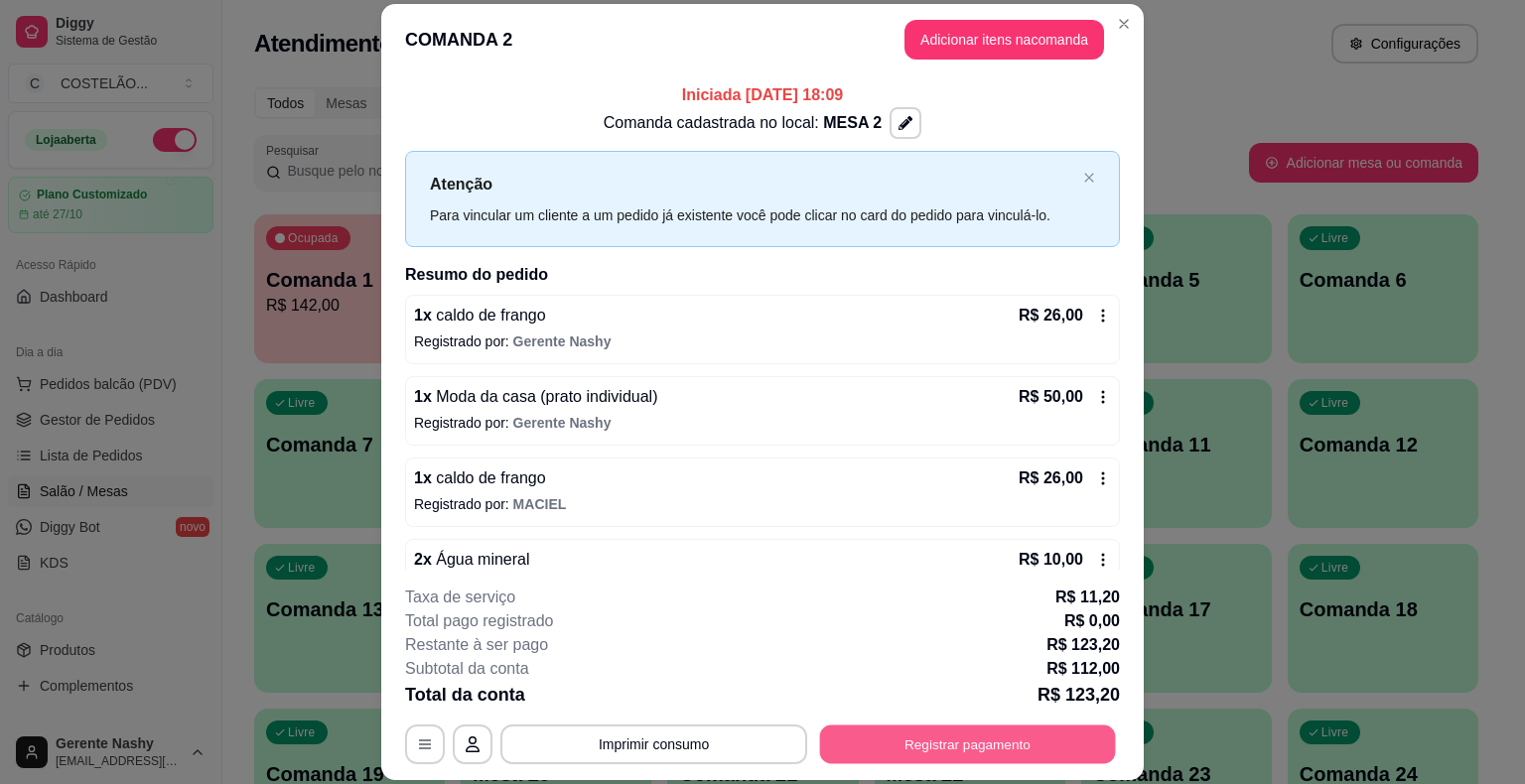
click at [844, 740] on button "Registrar pagamento" at bounding box center [968, 744] width 296 height 39
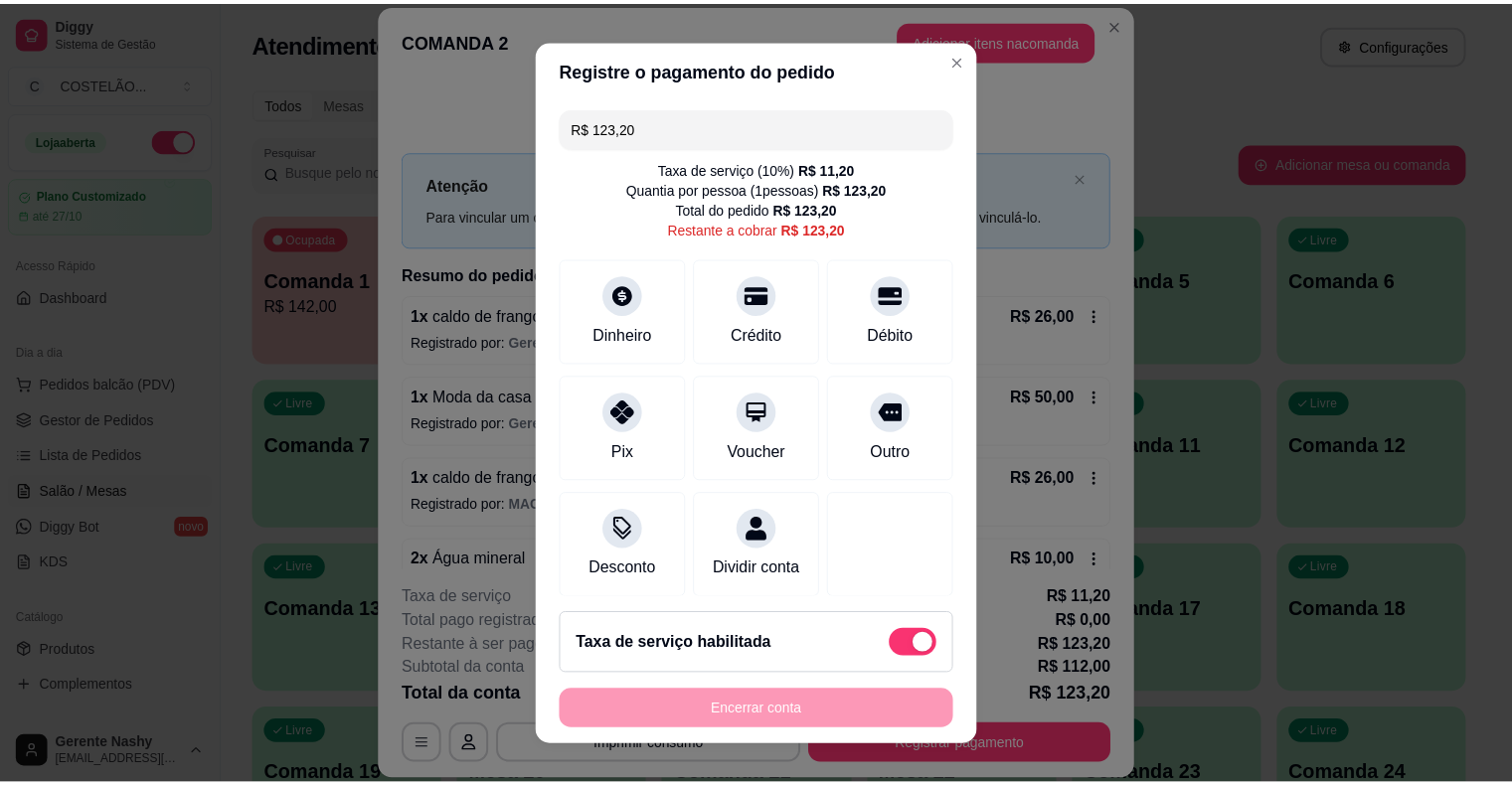
scroll to position [30, 0]
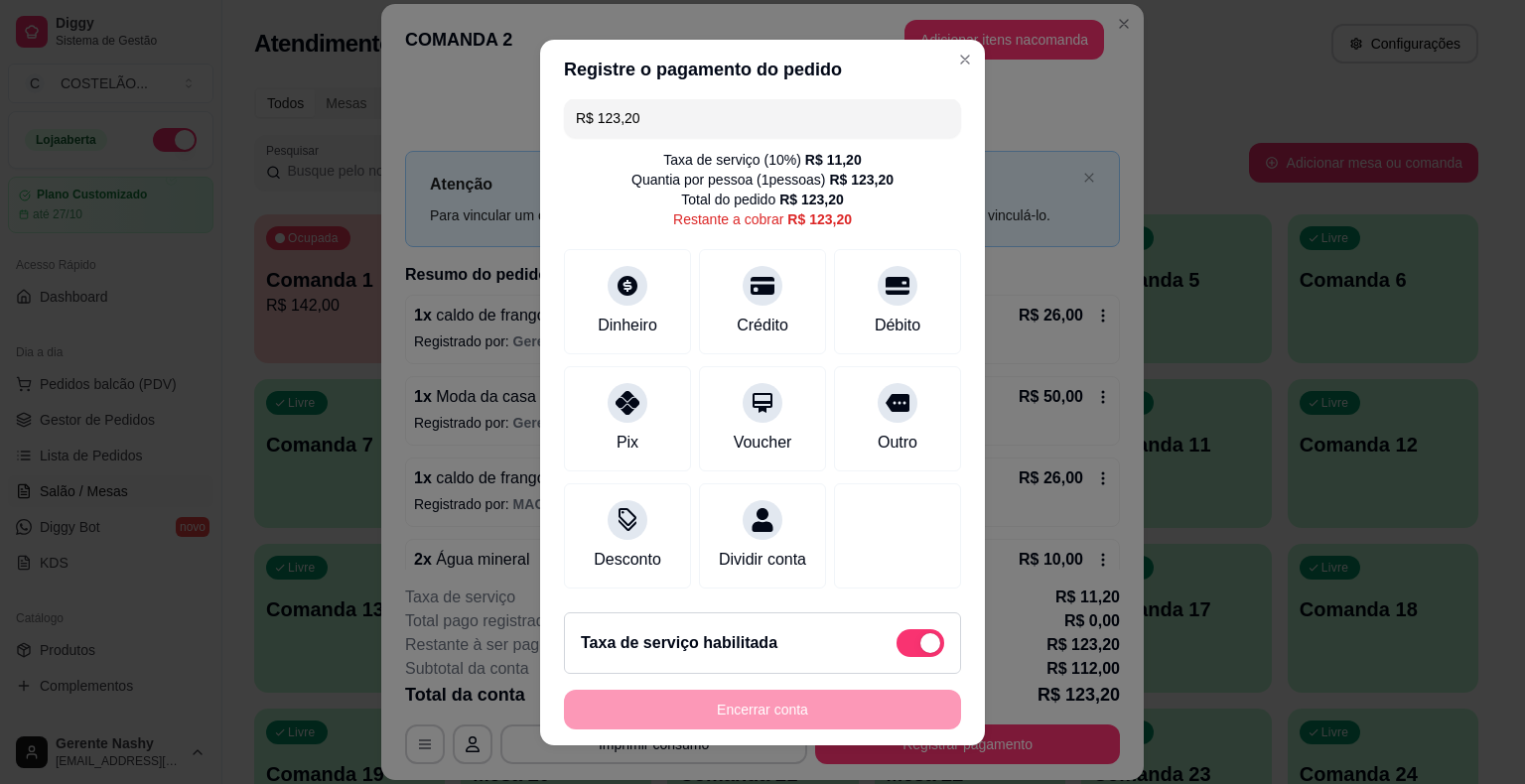
click at [1245, 147] on div "**********" at bounding box center [762, 392] width 1525 height 784
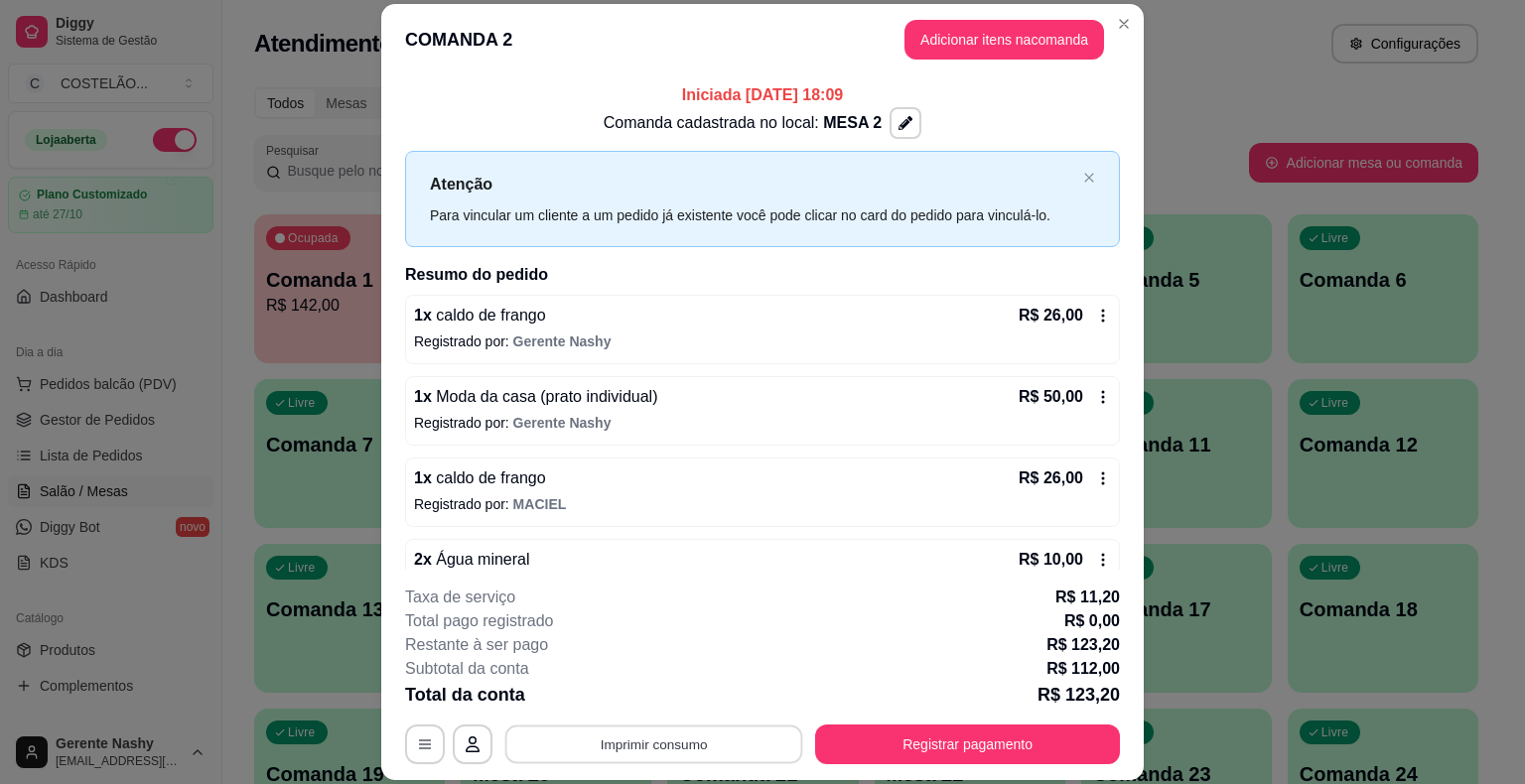
click at [736, 748] on button "Imprimir consumo" at bounding box center [654, 744] width 298 height 39
click at [659, 654] on button "CAIXA" at bounding box center [652, 659] width 139 height 31
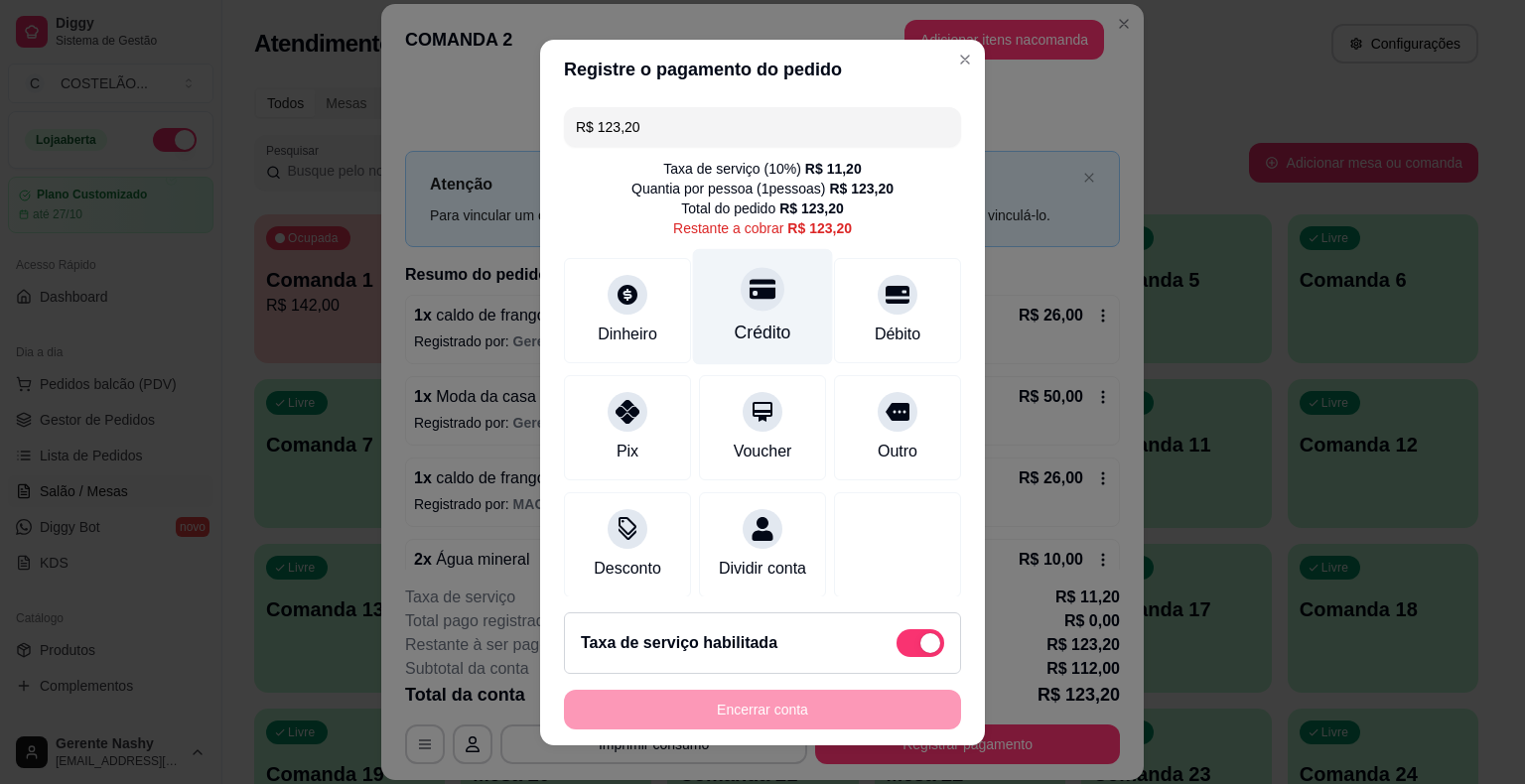
click at [727, 314] on div "Crédito" at bounding box center [762, 306] width 140 height 116
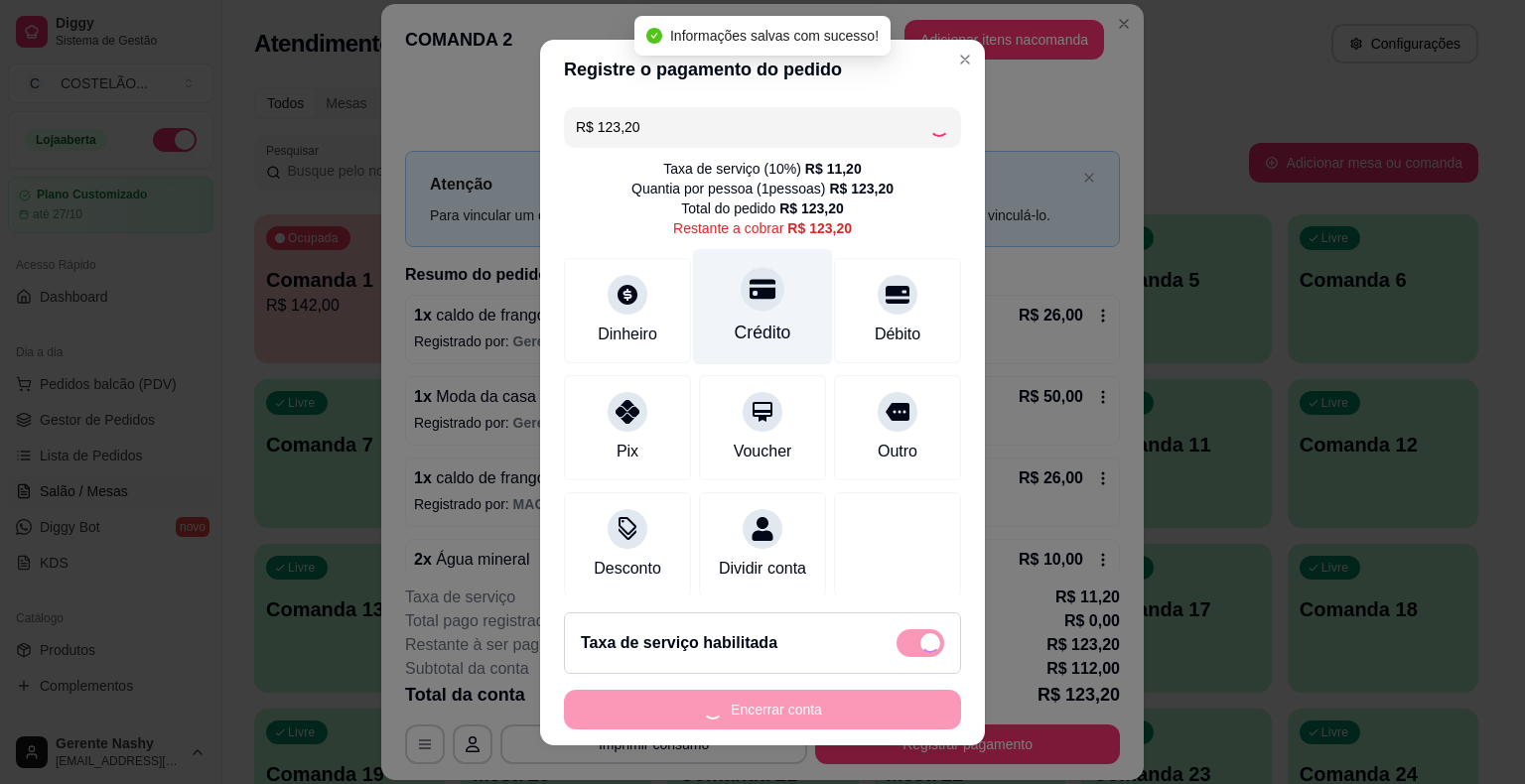
type input "R$ 0,00"
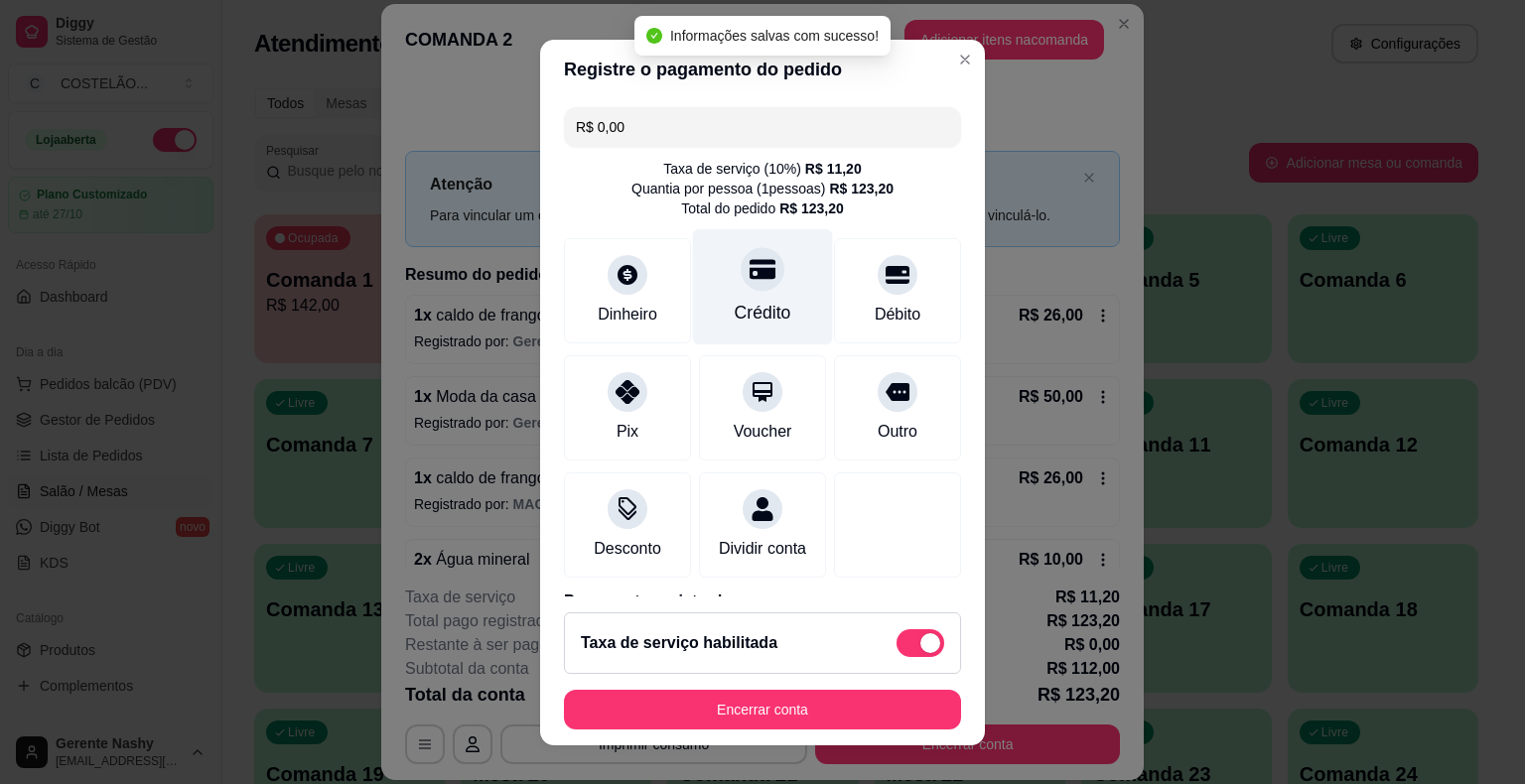
click at [1039, 421] on p "Registrado por: Gerente Nashy" at bounding box center [762, 423] width 697 height 20
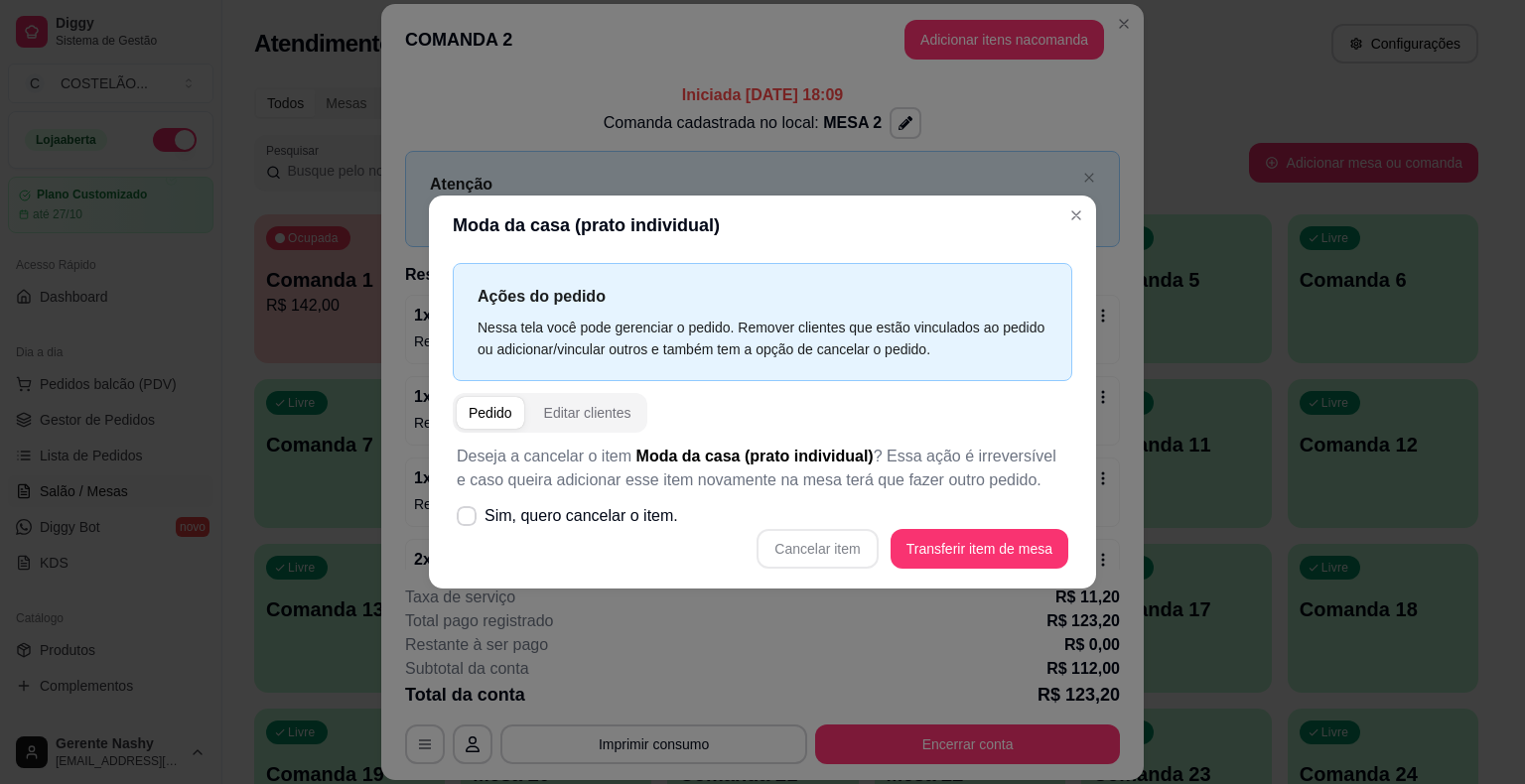
click at [1180, 458] on div "**********" at bounding box center [762, 392] width 1525 height 784
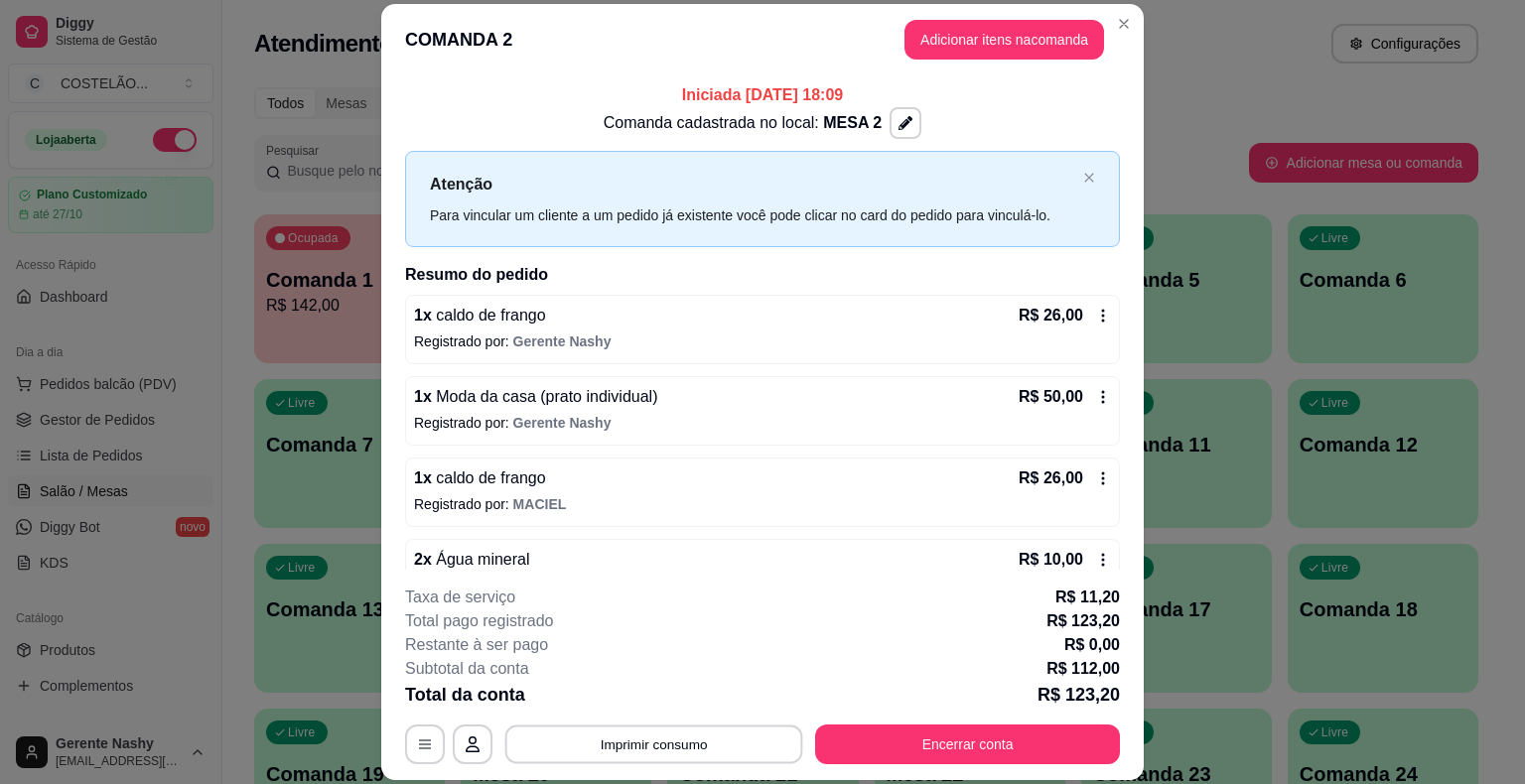
click at [672, 756] on button "Imprimir consumo" at bounding box center [654, 744] width 298 height 39
click at [635, 653] on button "CAIXA" at bounding box center [652, 659] width 144 height 32
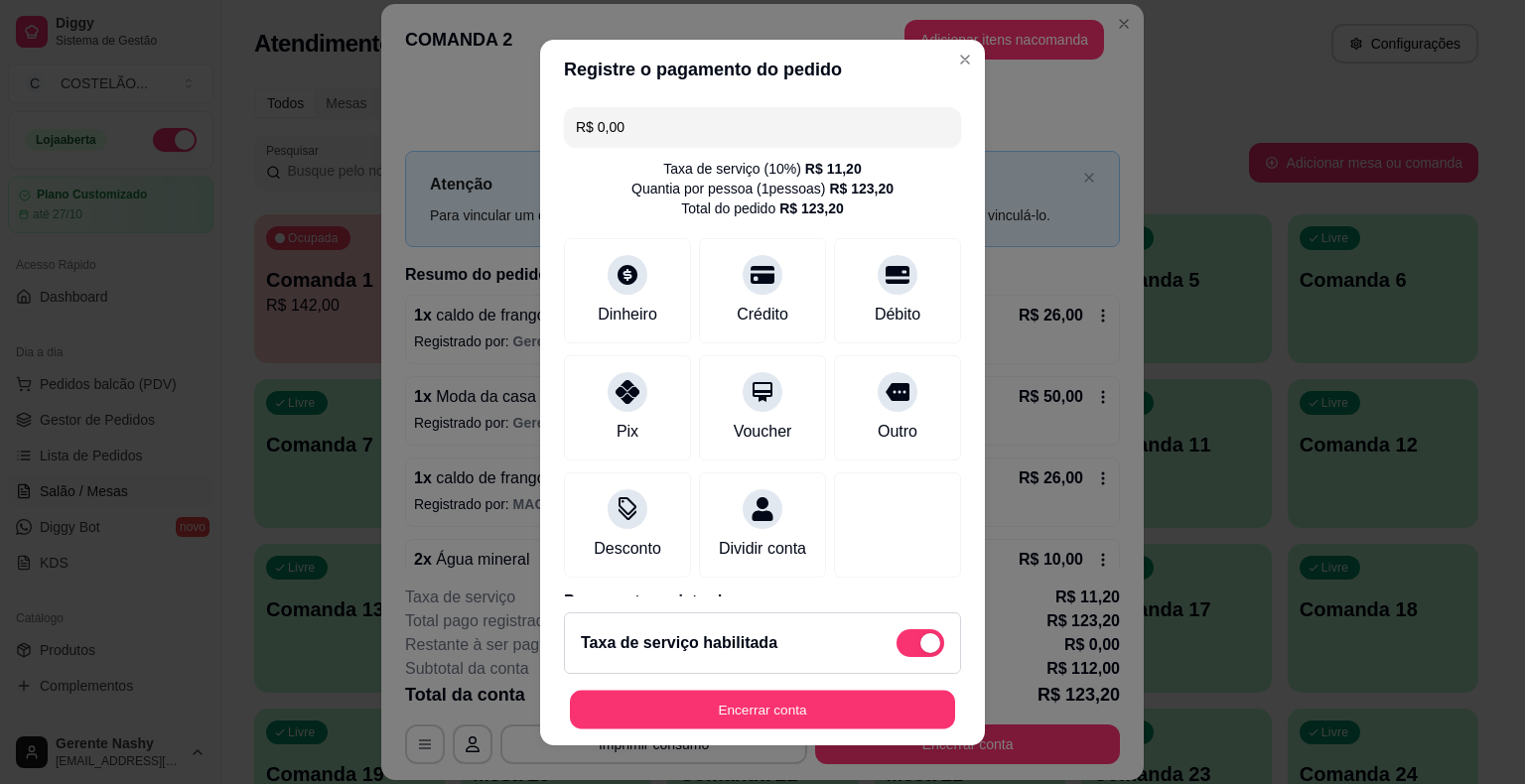
click at [785, 708] on button "Encerrar conta" at bounding box center [762, 709] width 385 height 39
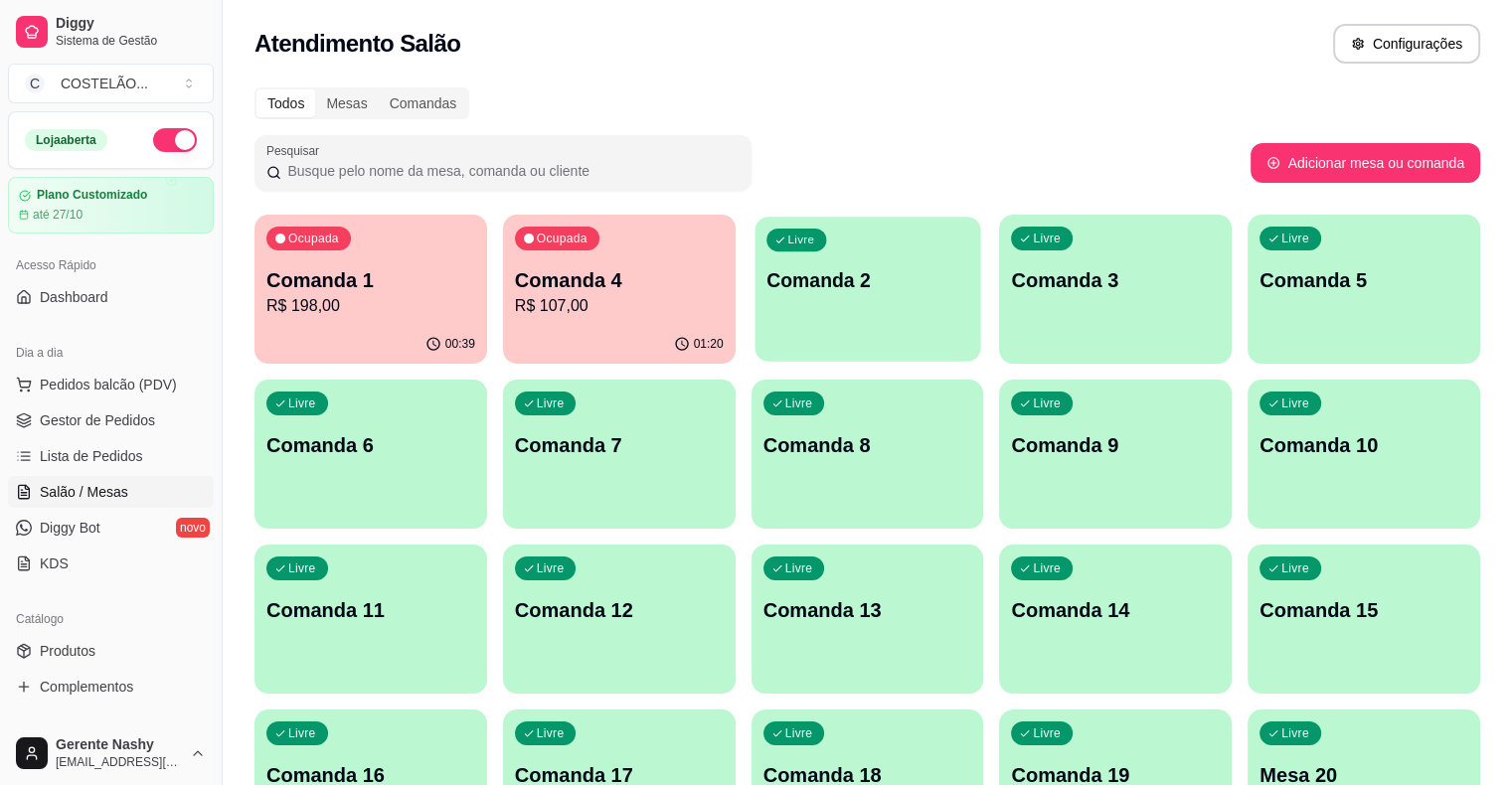
click at [767, 292] on p "Comanda 2" at bounding box center [868, 280] width 203 height 27
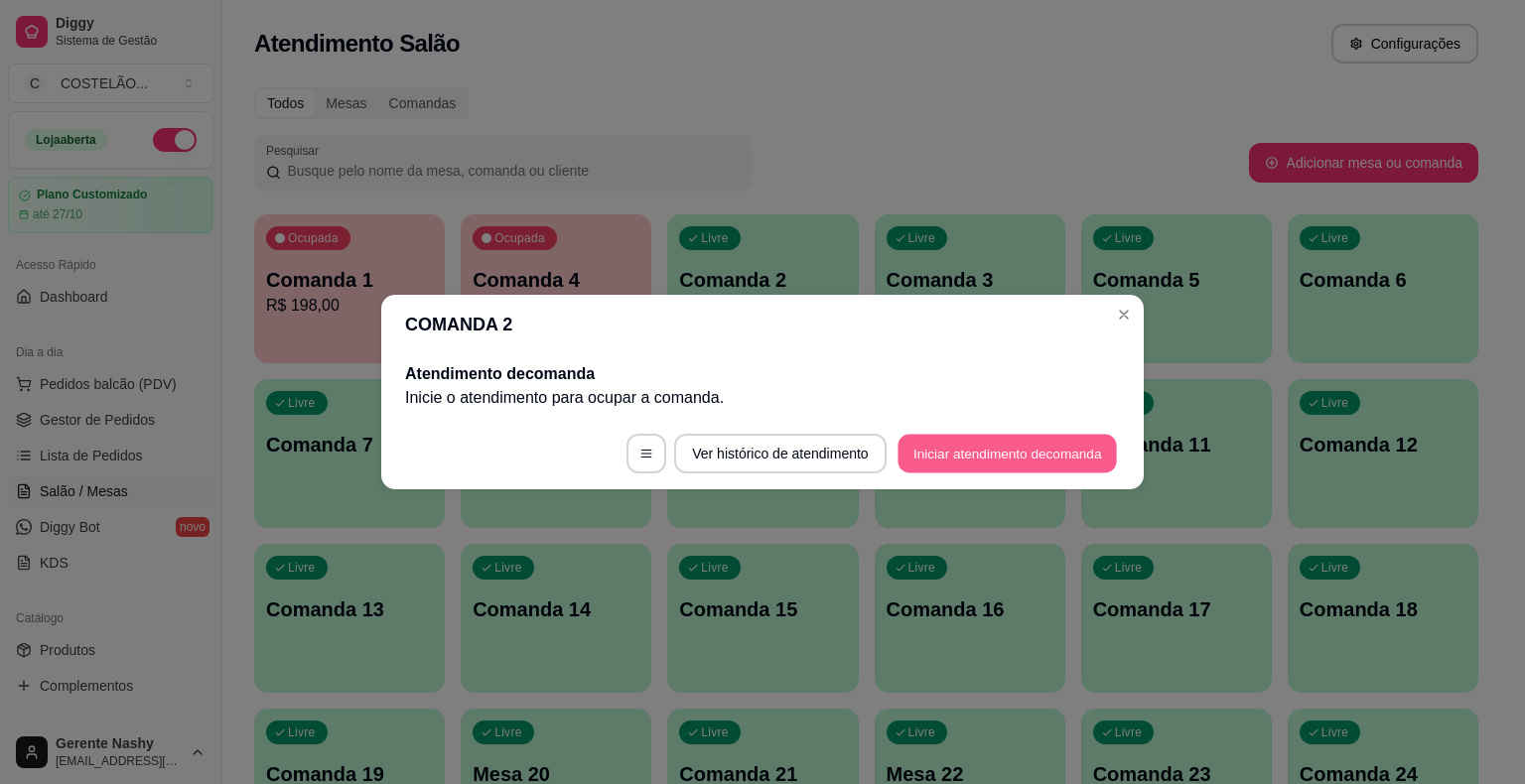
click at [933, 440] on button "Iniciar atendimento de comanda" at bounding box center [1007, 454] width 219 height 39
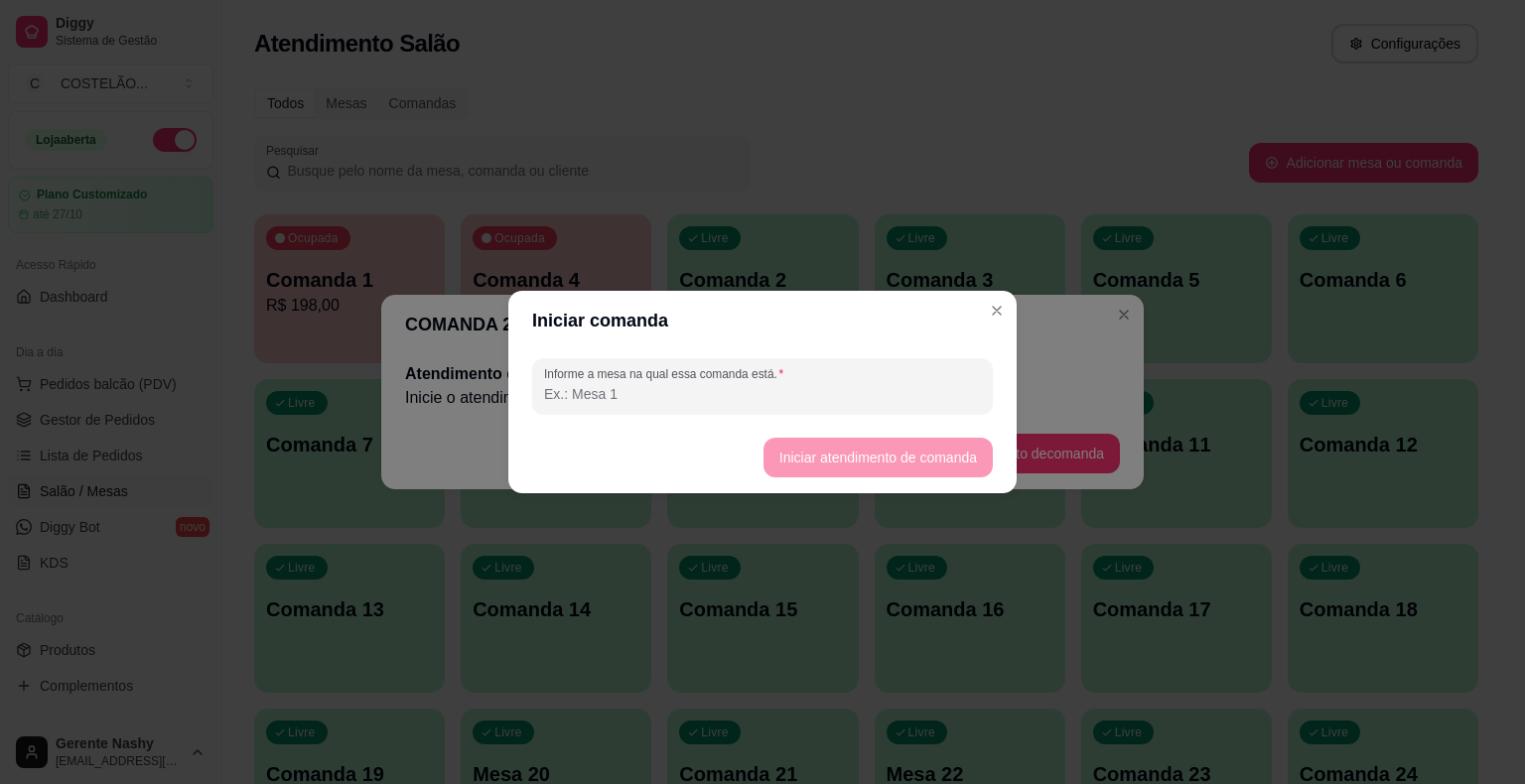
click at [624, 391] on input "Informe a mesa na qual essa comanda está." at bounding box center [762, 394] width 437 height 20
type input "MESA3"
click at [818, 461] on button "Iniciar atendimento de comanda" at bounding box center [878, 457] width 229 height 40
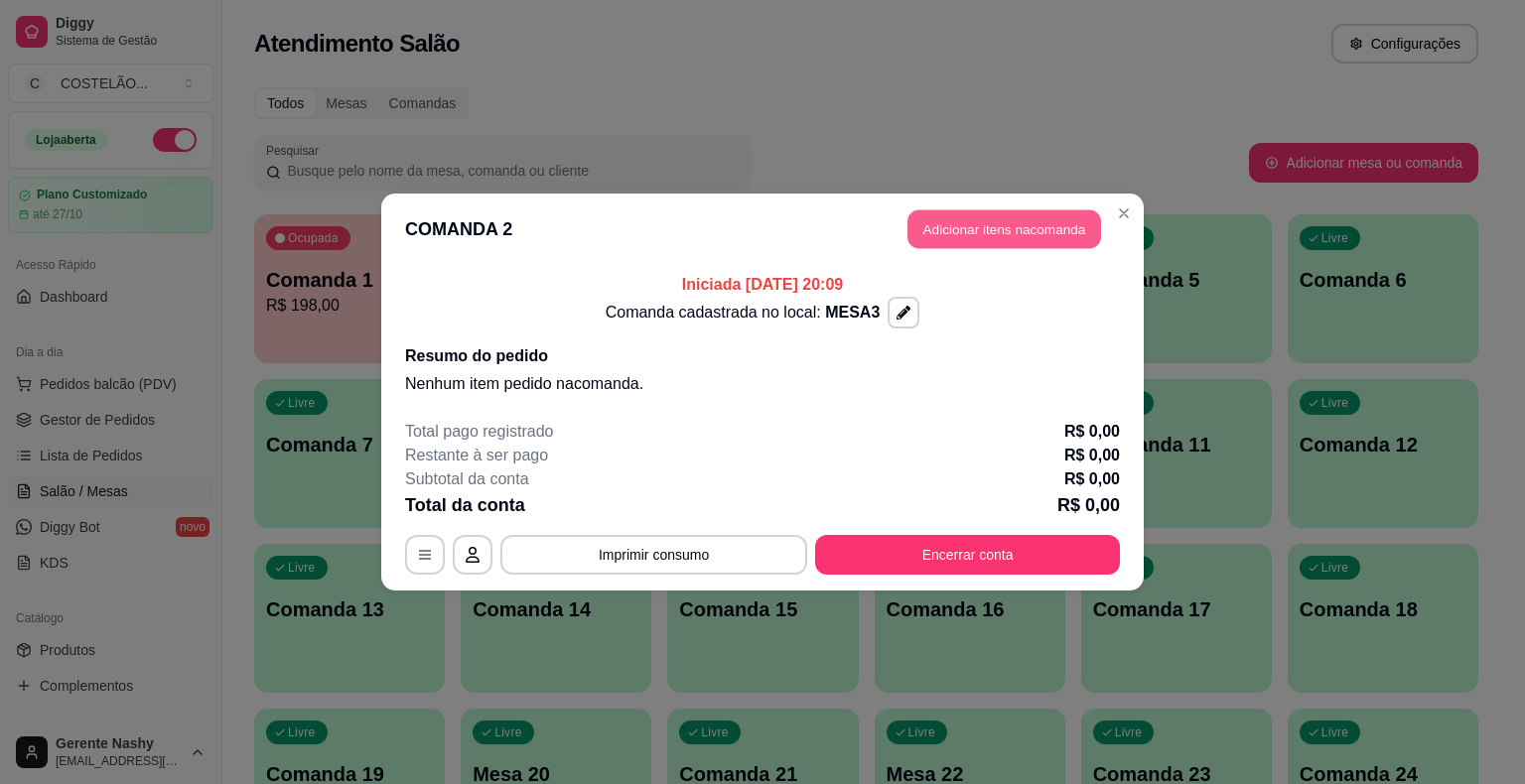
click at [1040, 228] on button "Adicionar itens na comanda" at bounding box center [1004, 229] width 194 height 39
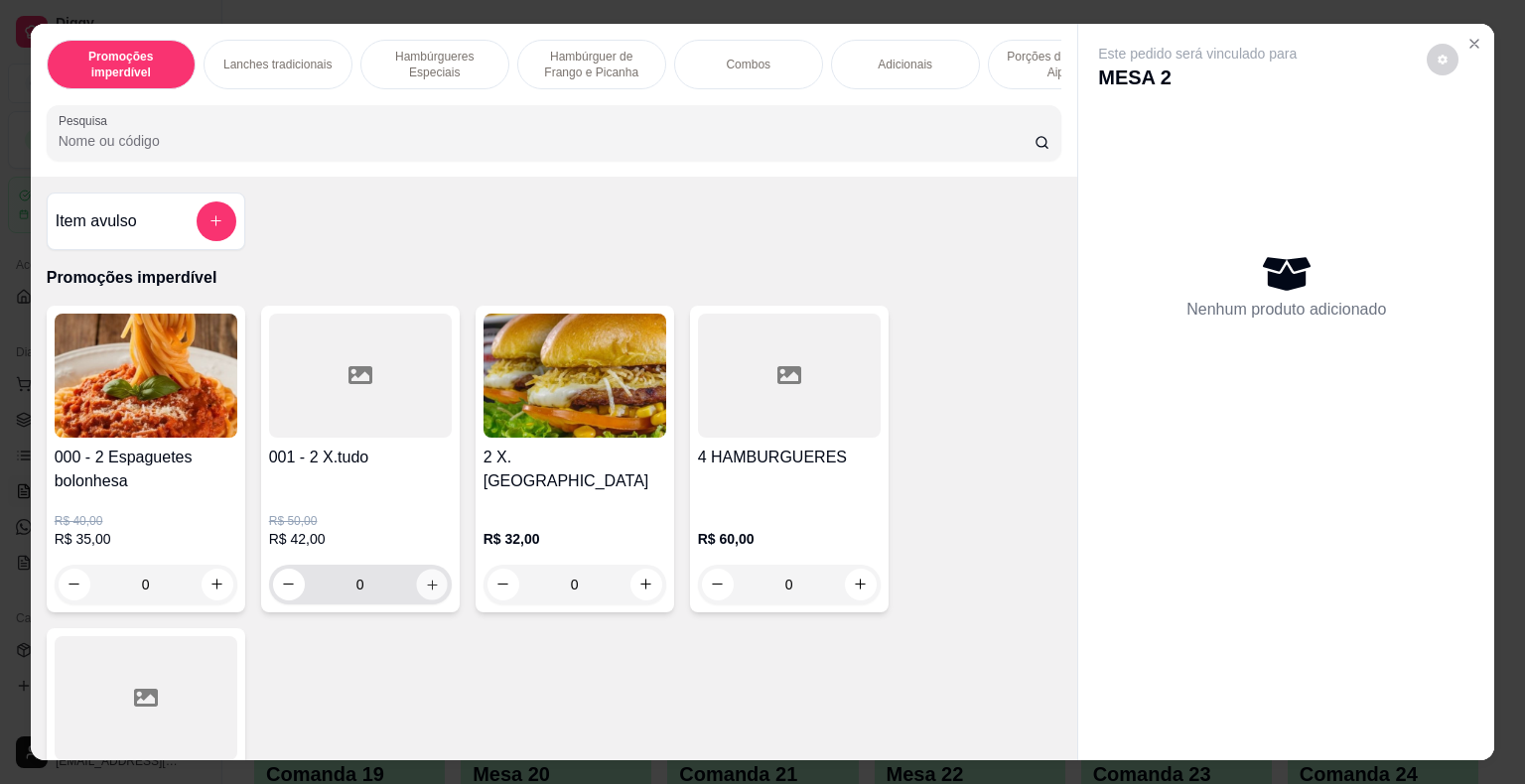
click at [431, 591] on icon "increase-product-quantity" at bounding box center [431, 584] width 15 height 15
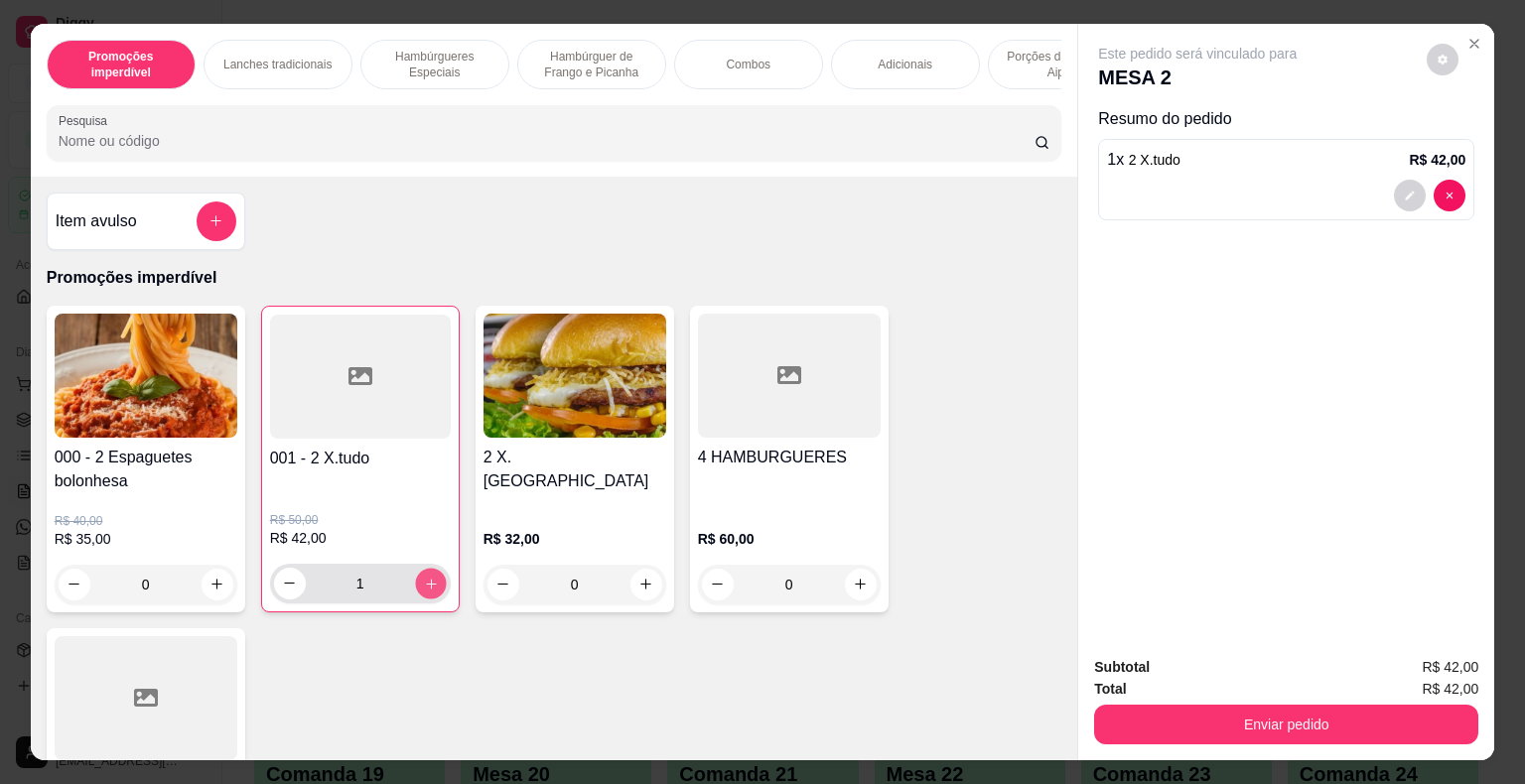
click at [431, 592] on button "increase-product-quantity" at bounding box center [430, 583] width 31 height 31
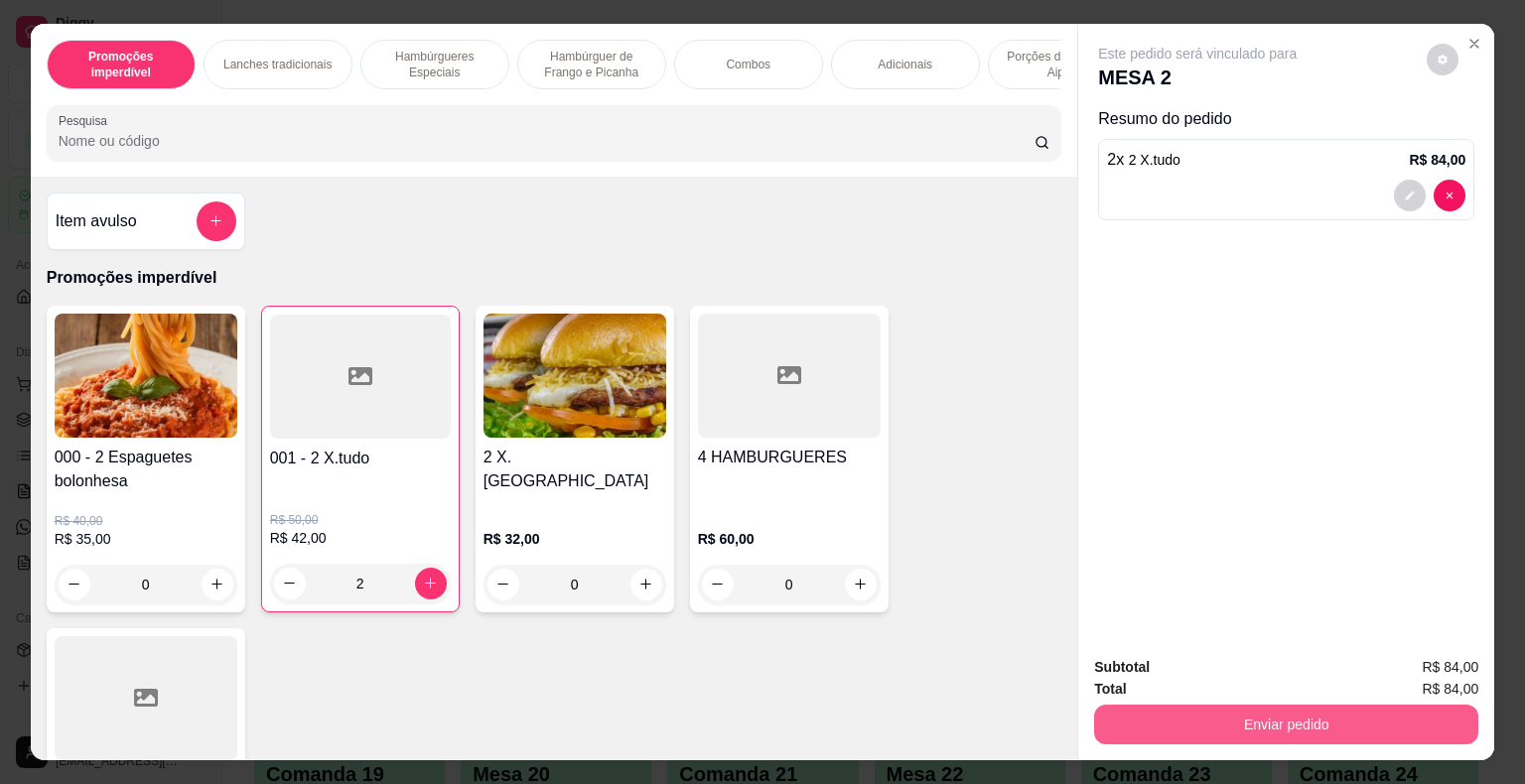
click at [1191, 721] on button "Enviar pedido" at bounding box center [1286, 724] width 384 height 40
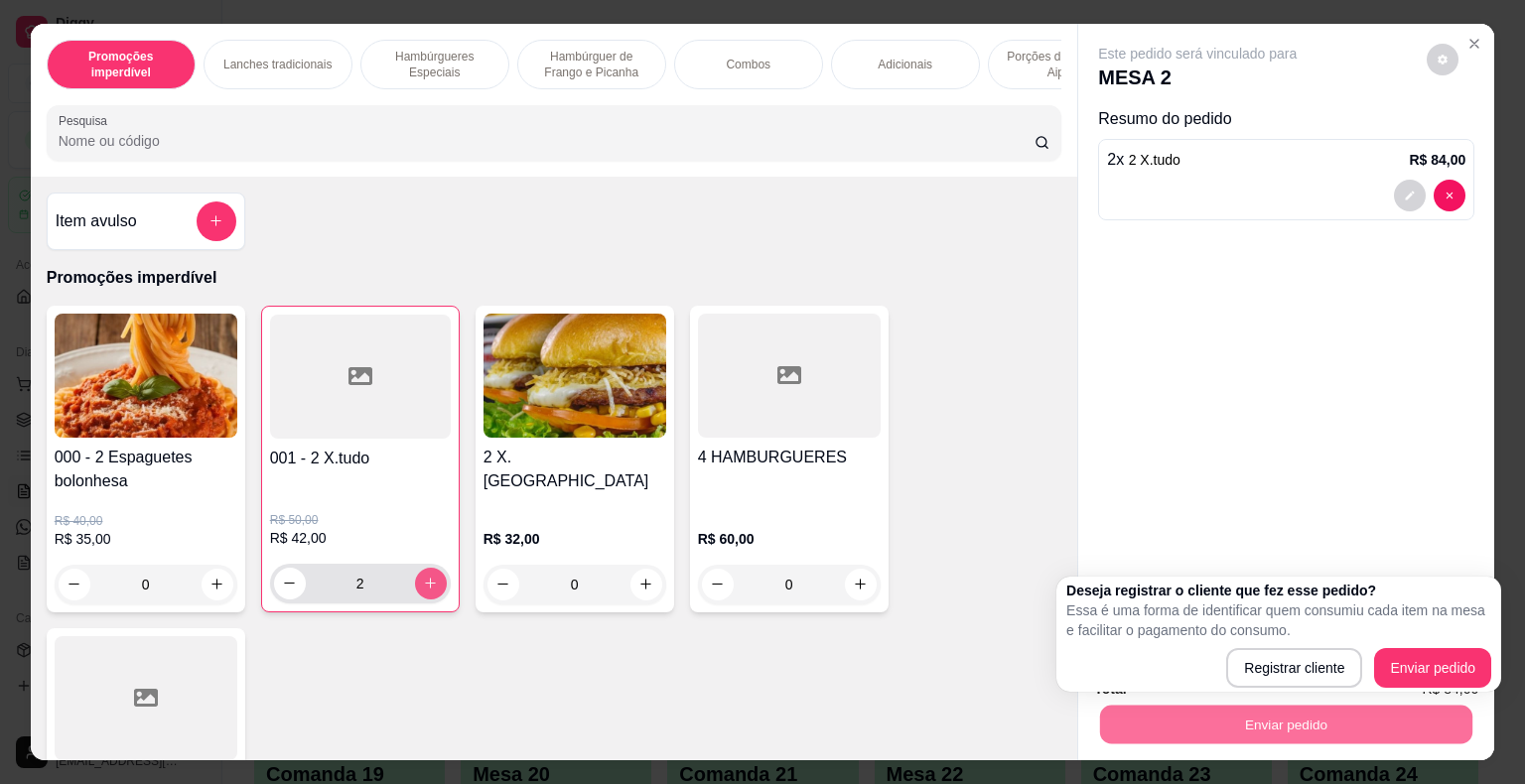
click at [423, 583] on icon "increase-product-quantity" at bounding box center [430, 583] width 15 height 15
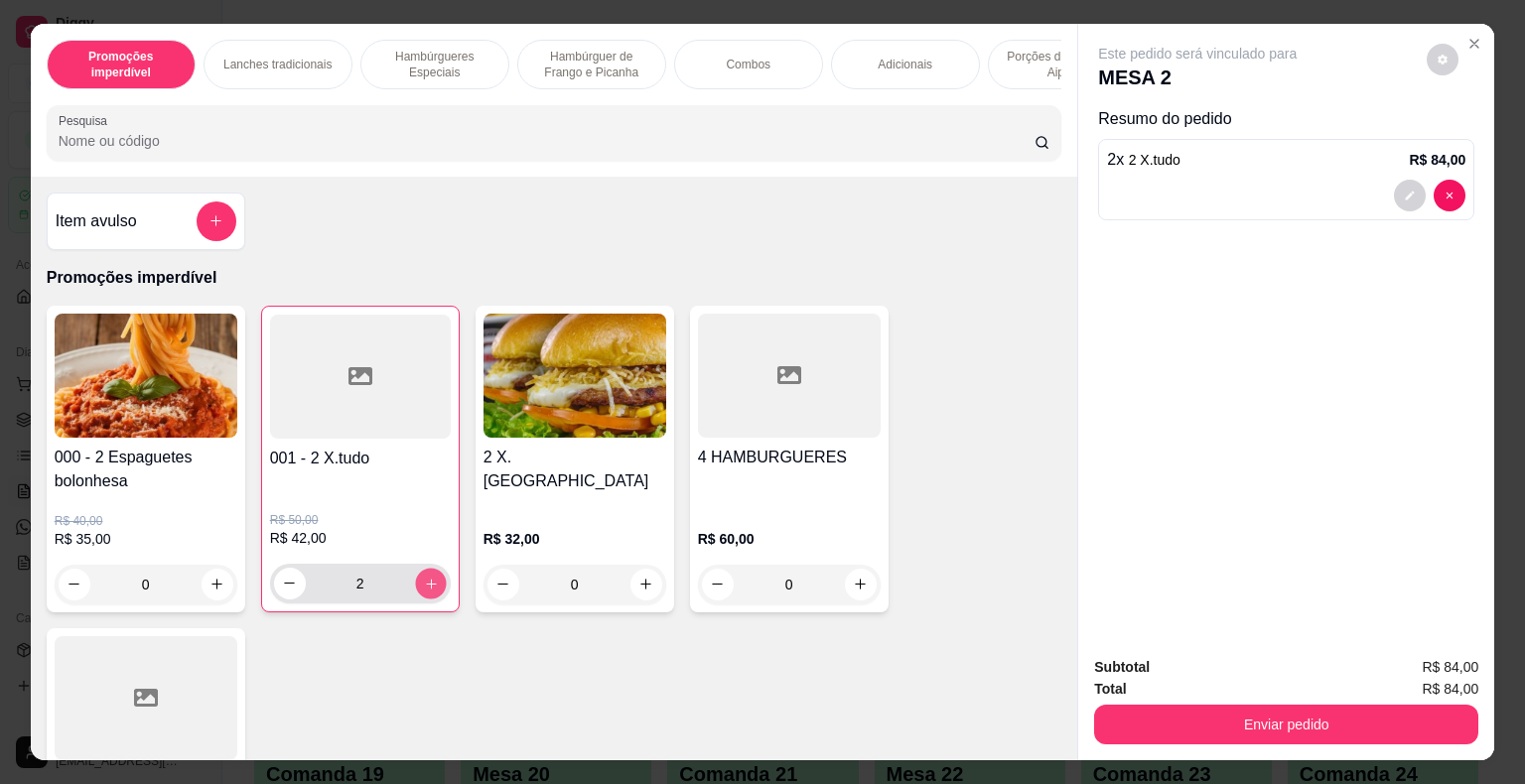
click at [425, 586] on icon "increase-product-quantity" at bounding box center [430, 583] width 15 height 15
type input "3"
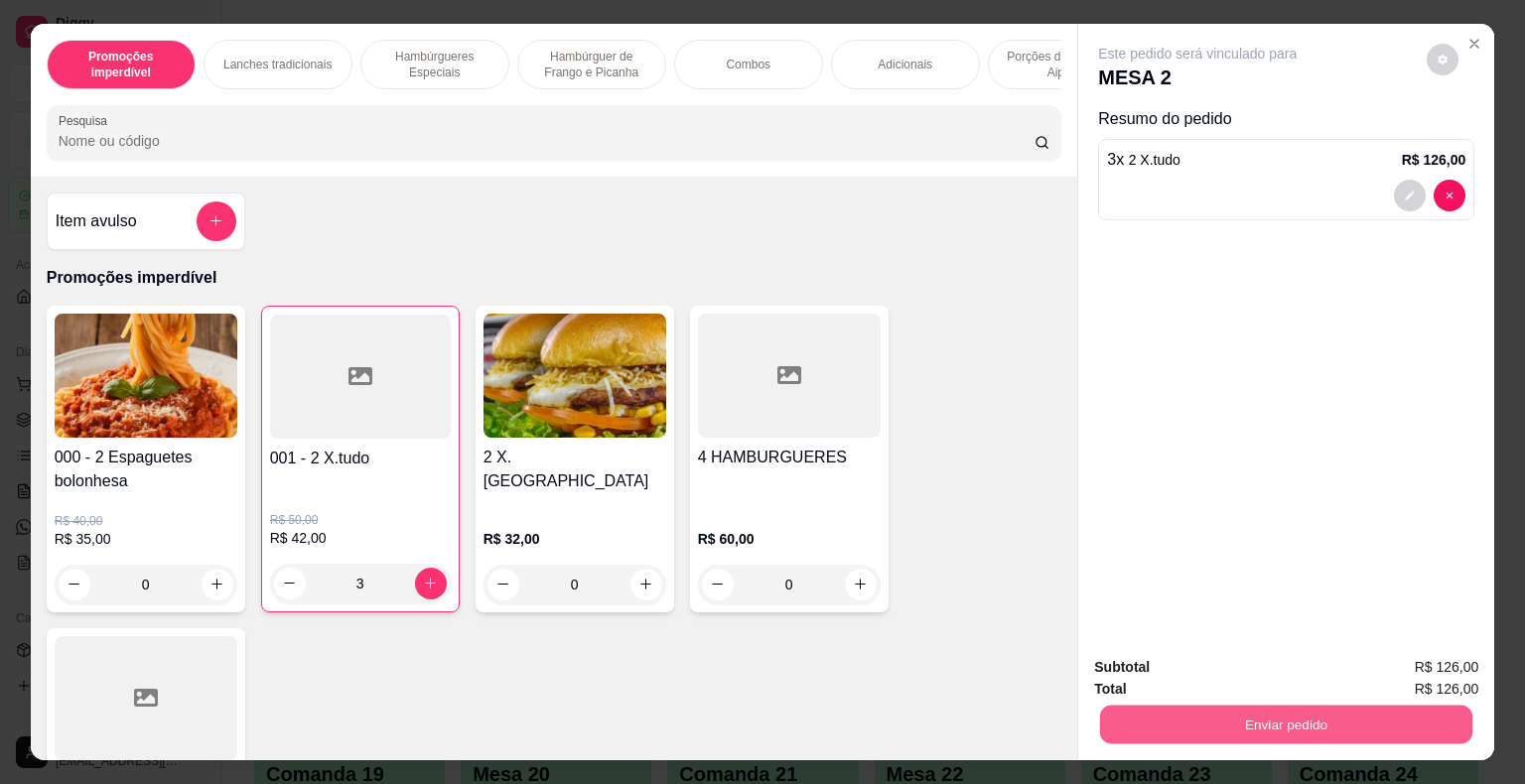
click at [1156, 719] on button "Enviar pedido" at bounding box center [1286, 724] width 372 height 39
click at [1417, 660] on button "Enviar pedido" at bounding box center [1427, 668] width 109 height 37
